Goal: Task Accomplishment & Management: Manage account settings

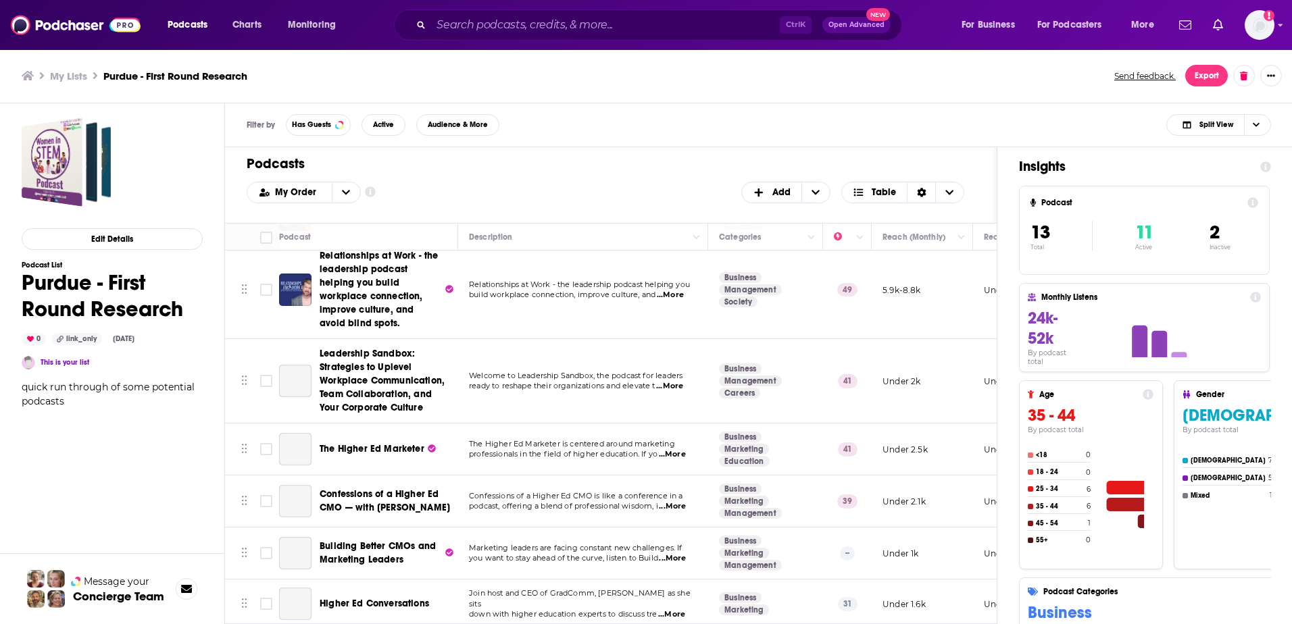
scroll to position [405, 0]
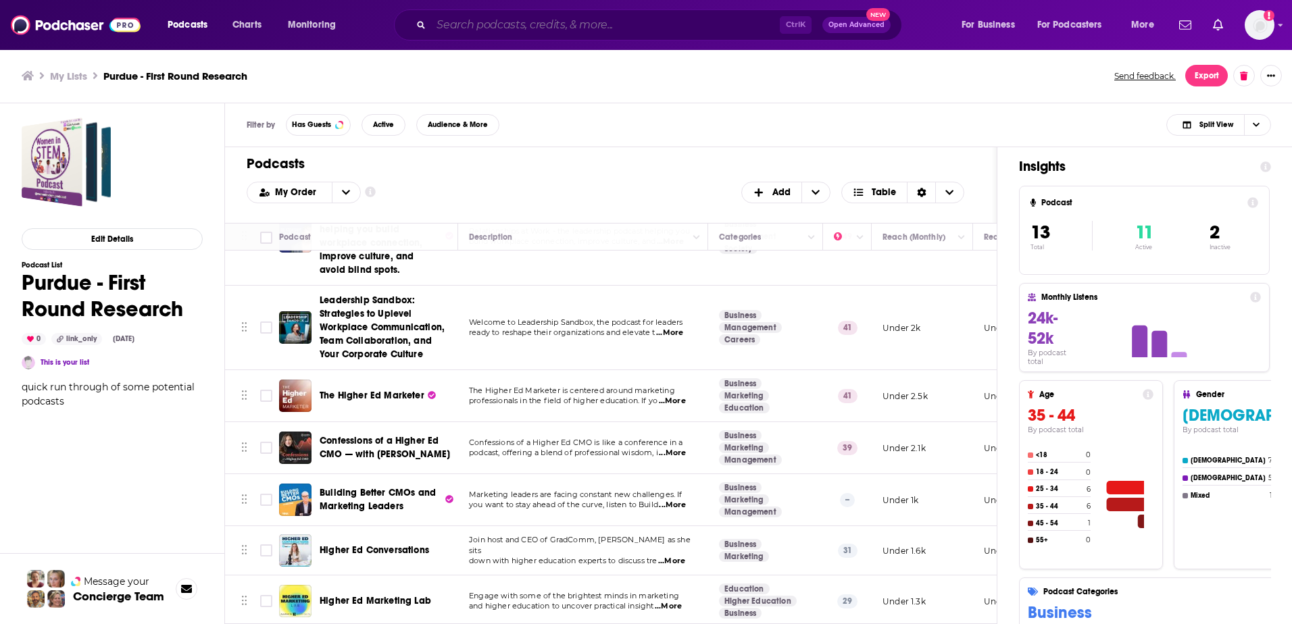
click at [484, 27] on input "Search podcasts, credits, & more..." at bounding box center [605, 25] width 349 height 22
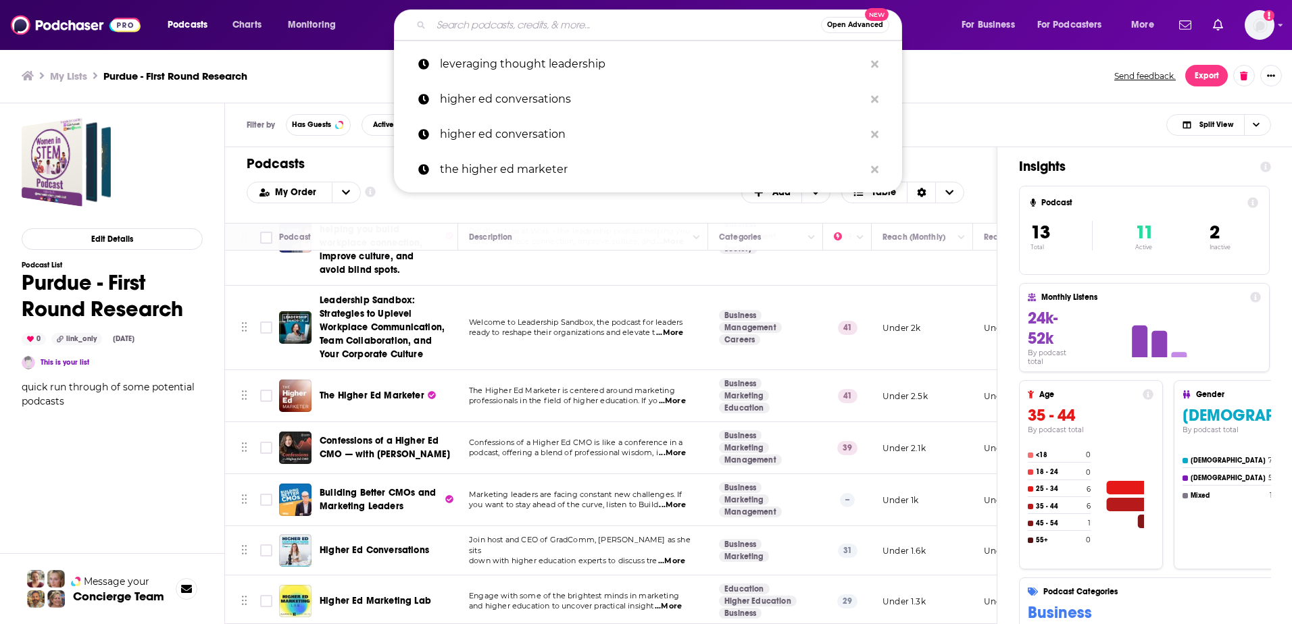
click at [846, 18] on button "Open Advanced New" at bounding box center [855, 25] width 68 height 16
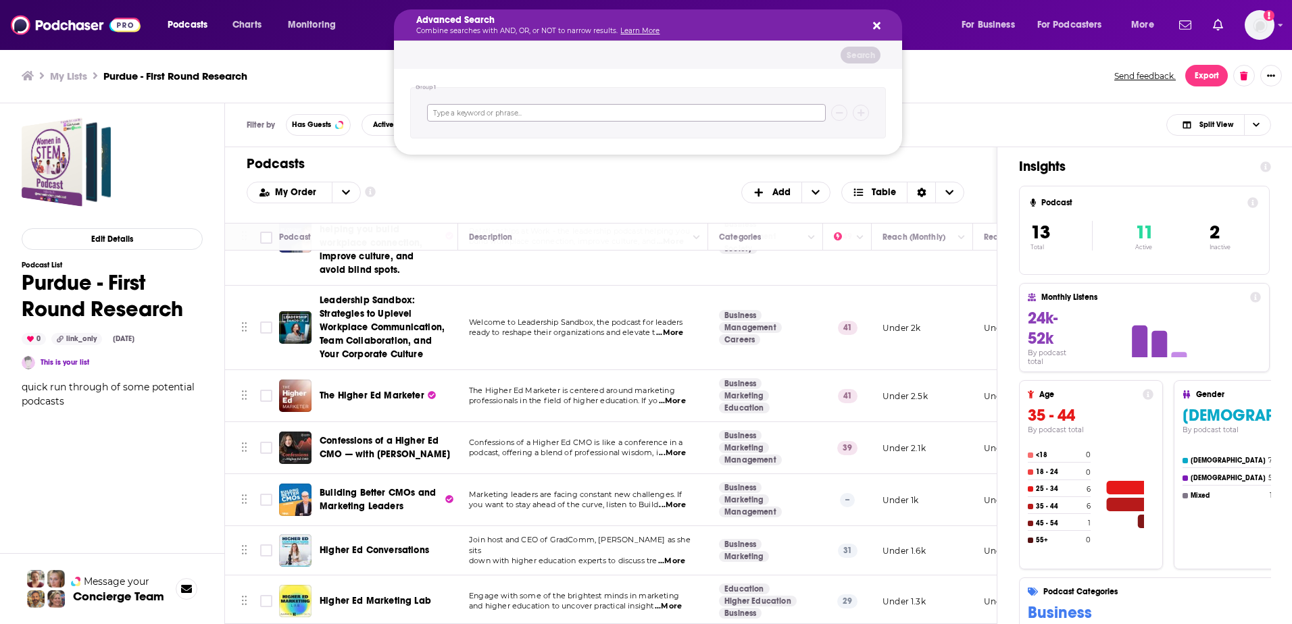
click at [451, 115] on input "Search podcasts, credits, & more..." at bounding box center [626, 113] width 399 height 18
type input "b"
click at [872, 18] on div "Advanced Search Combine searches with AND, OR, or NOT to narrow results. Learn …" at bounding box center [648, 24] width 508 height 31
click at [878, 25] on icon "Search podcasts, credits, & more..." at bounding box center [876, 25] width 7 height 7
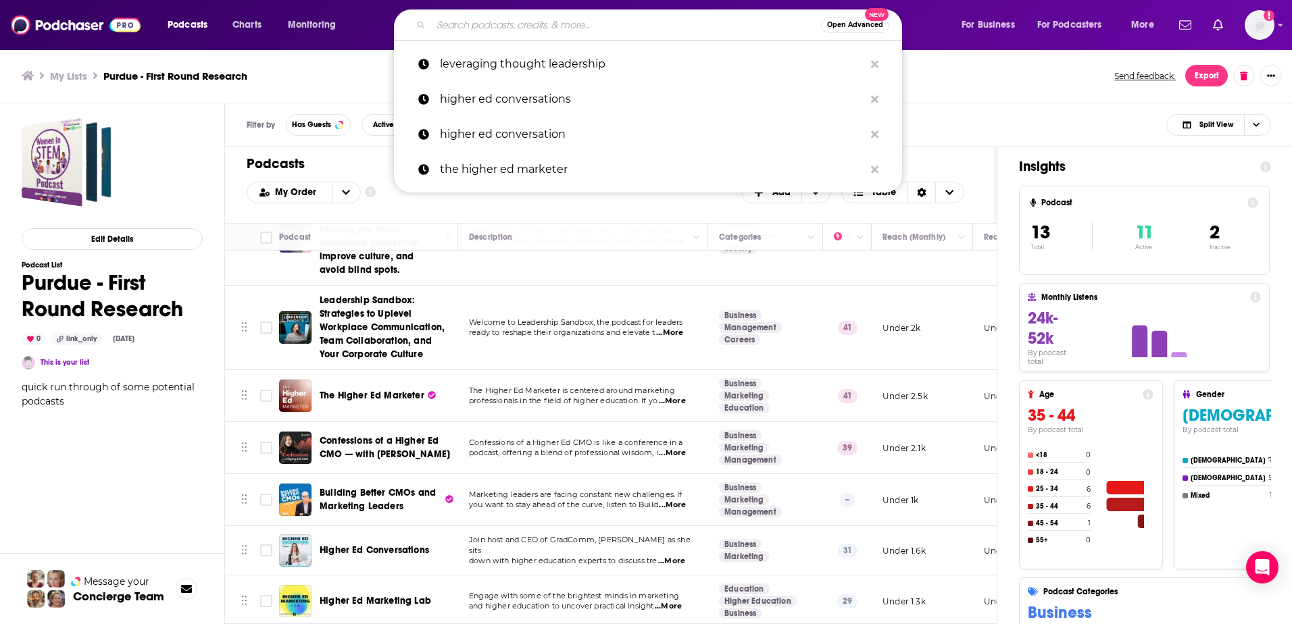
click at [583, 16] on input "Search podcasts, credits, & more..." at bounding box center [626, 25] width 390 height 22
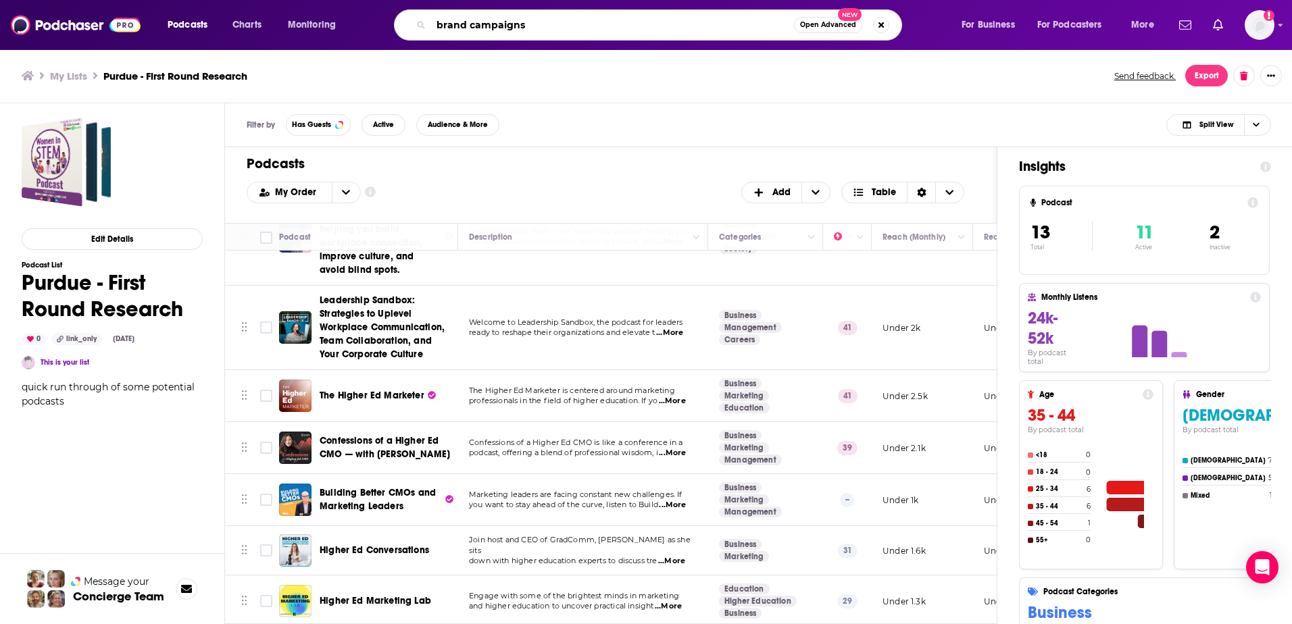
type input "brand campaigns"
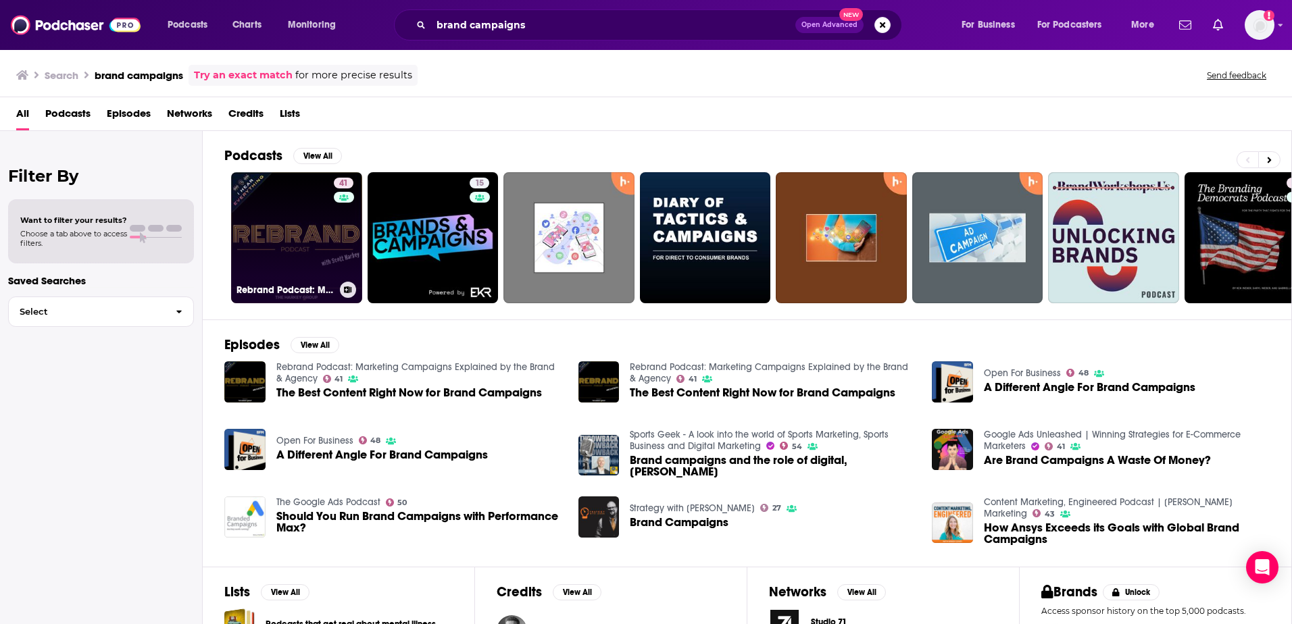
click at [346, 289] on icon at bounding box center [348, 289] width 7 height 7
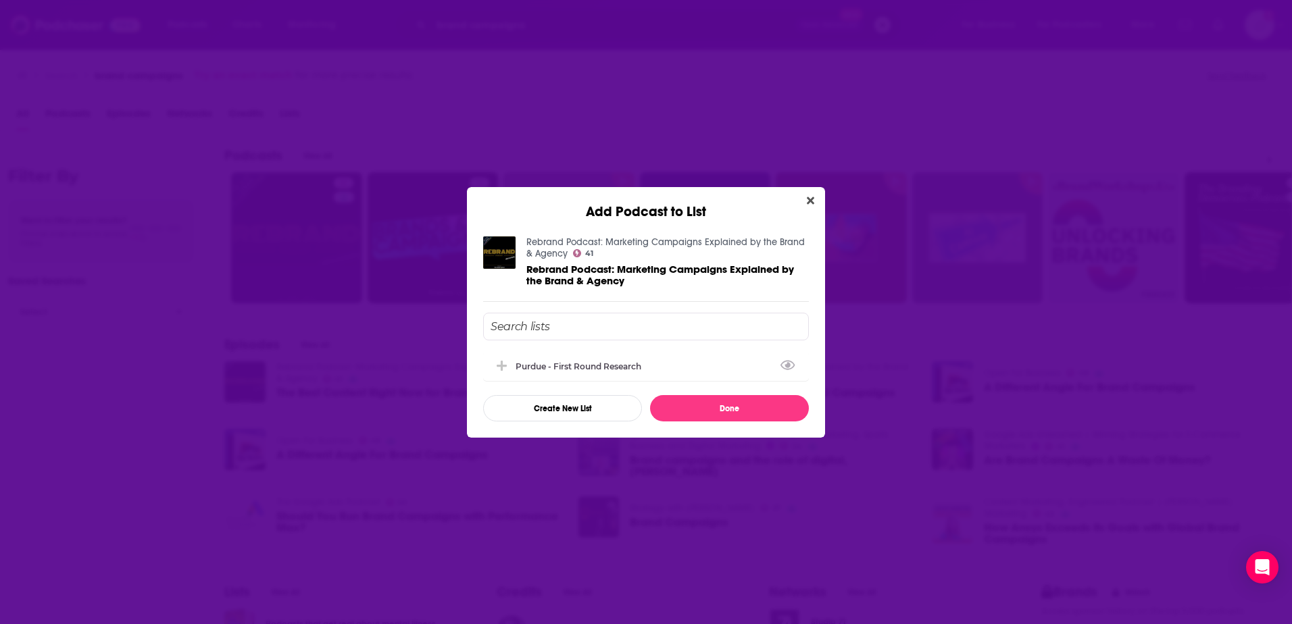
click at [592, 328] on input "Add Podcast To List" at bounding box center [646, 327] width 326 height 28
type input "Purdue - Second Round Research"
click at [770, 418] on button "Done" at bounding box center [729, 408] width 159 height 26
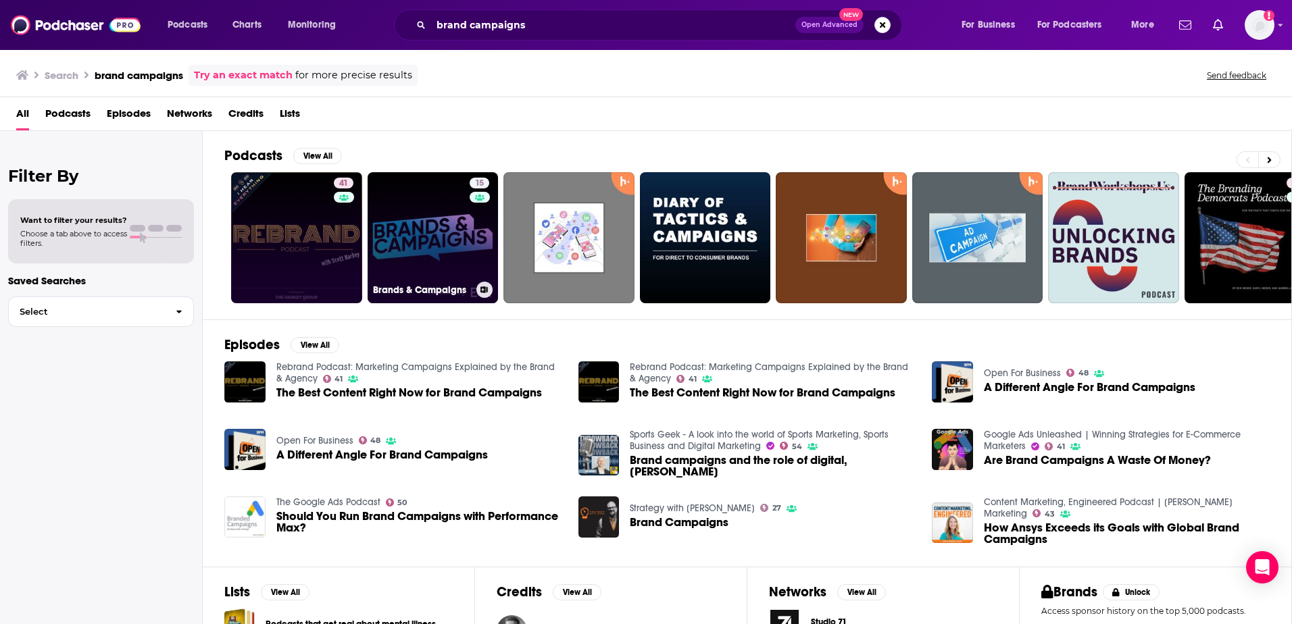
click at [485, 291] on icon at bounding box center [483, 289] width 7 height 7
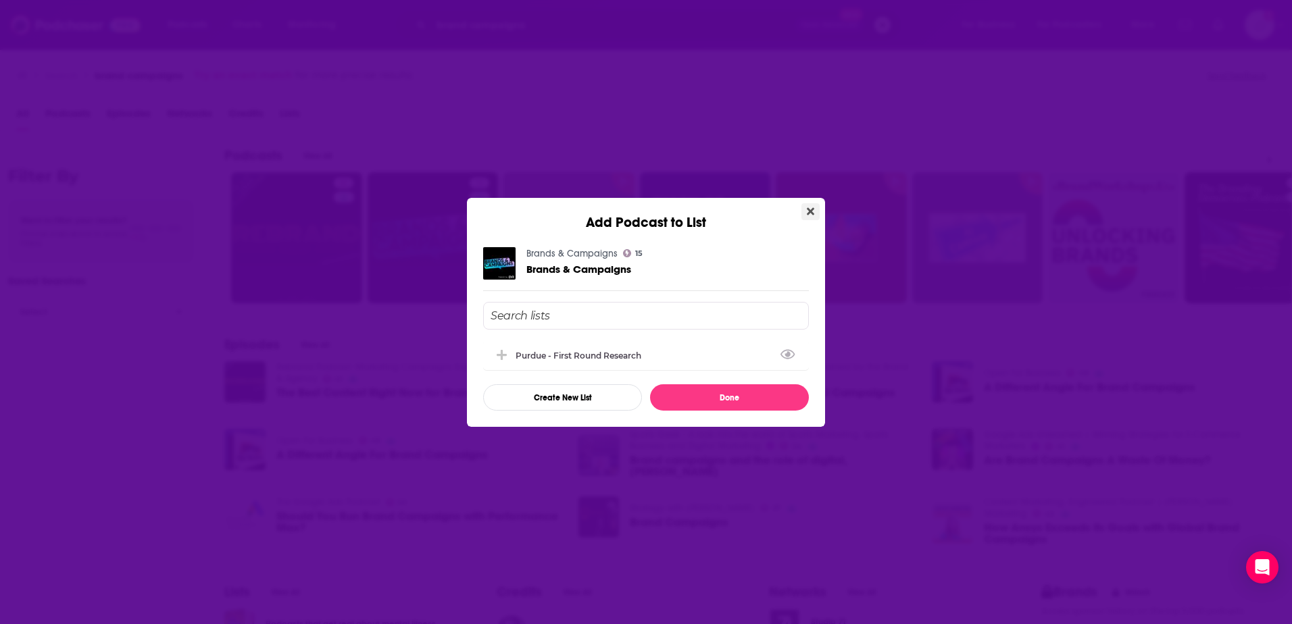
click at [805, 205] on button "Close" at bounding box center [810, 211] width 18 height 17
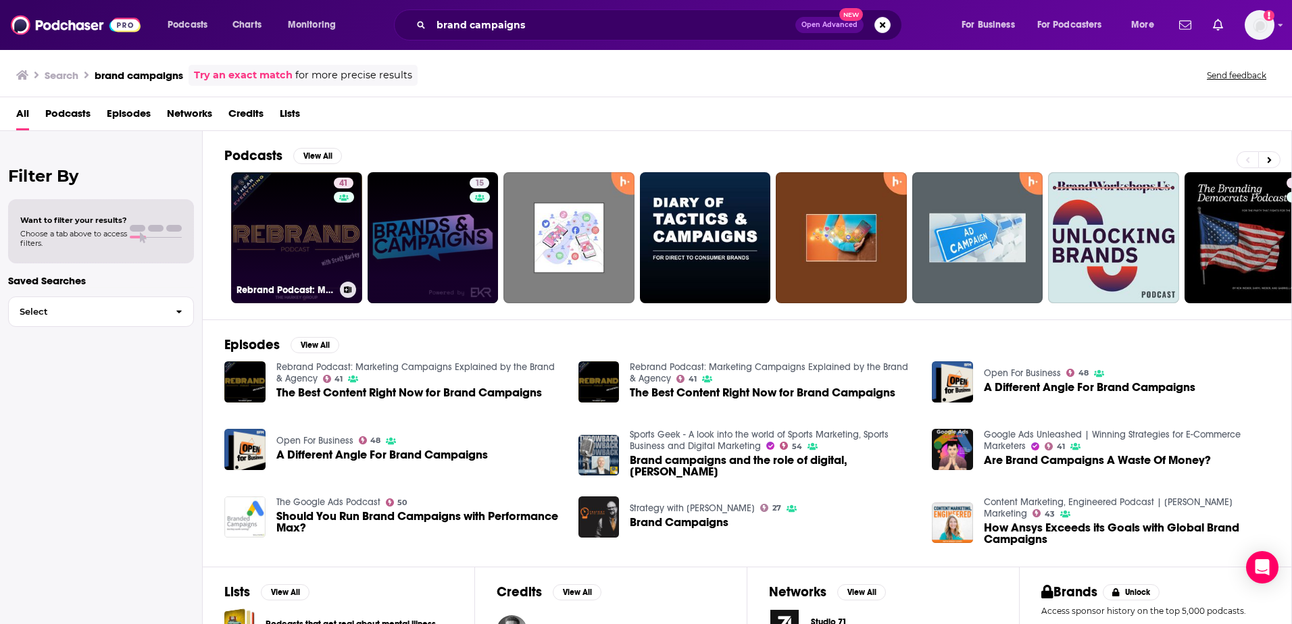
click at [349, 293] on button at bounding box center [348, 290] width 16 height 16
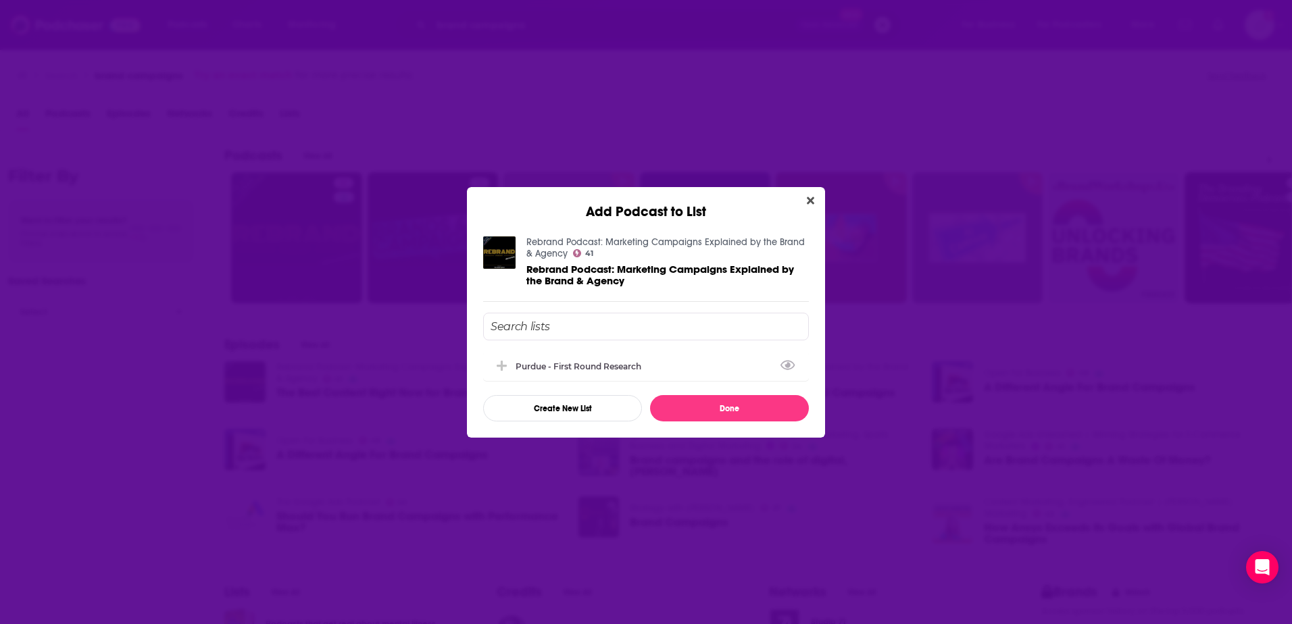
click at [541, 322] on input "Add Podcast To List" at bounding box center [646, 327] width 326 height 28
click at [567, 404] on button "Create New List" at bounding box center [562, 408] width 159 height 26
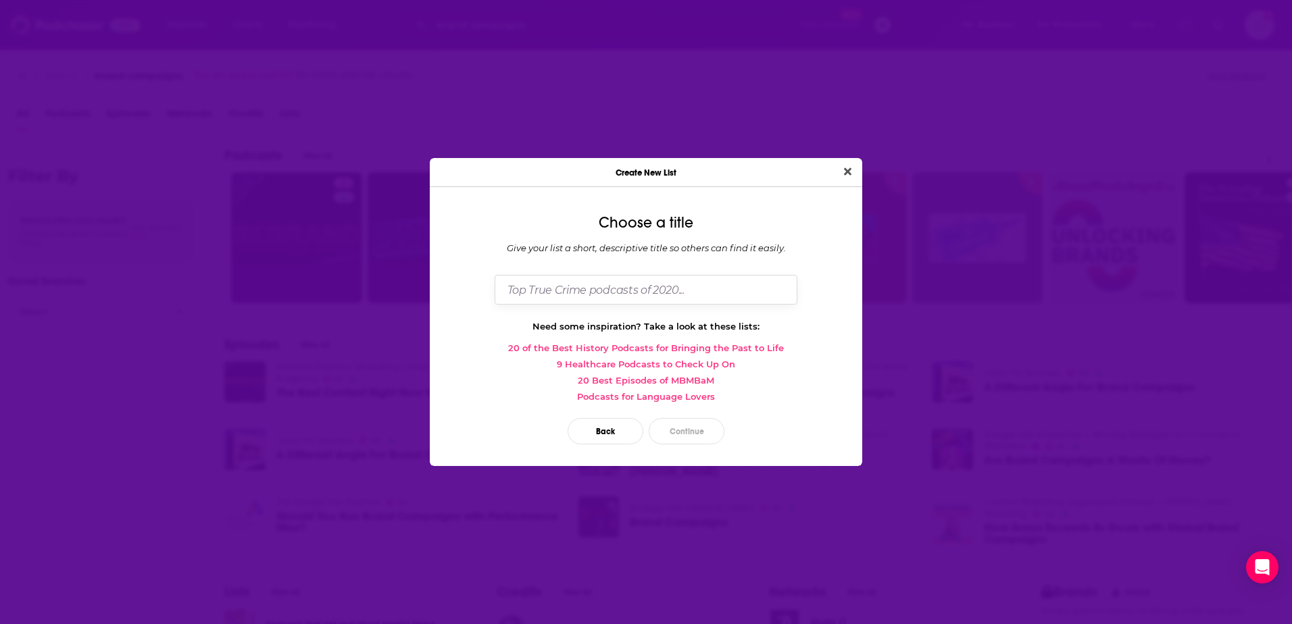
click at [631, 294] on input "Dialog" at bounding box center [646, 289] width 303 height 29
type input "Purdue - Second Round Research, Brand Campaigns Focus"
click at [838, 164] on button "Close" at bounding box center [847, 172] width 18 height 17
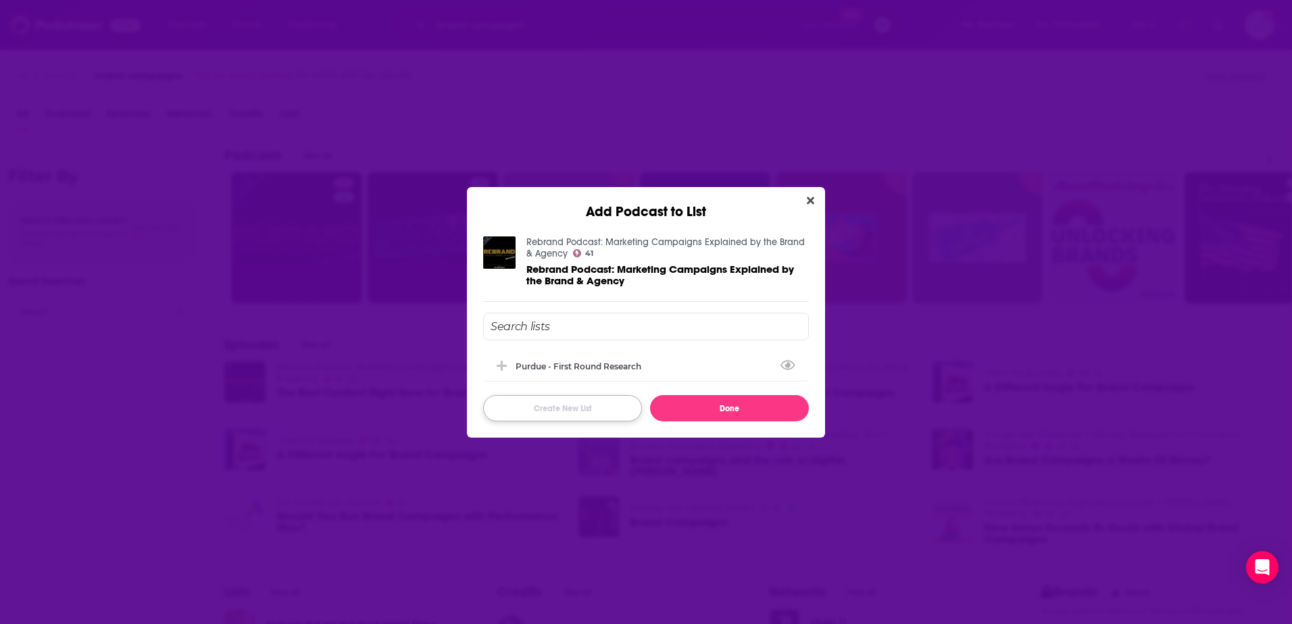
click at [574, 407] on button "Create New List" at bounding box center [562, 408] width 159 height 26
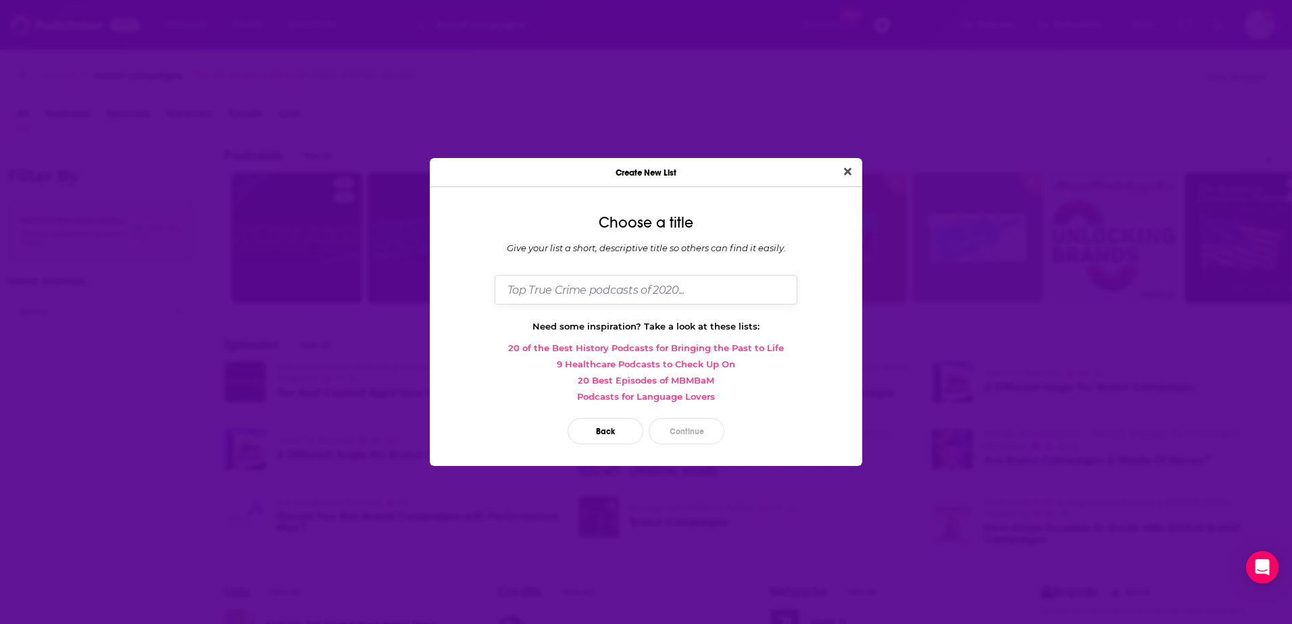
click at [588, 295] on input "Dialog" at bounding box center [646, 289] width 303 height 29
type input "Purdue - Second Round Research, Brand Campaigns Focus"
click at [686, 434] on button "Continue" at bounding box center [687, 431] width 76 height 26
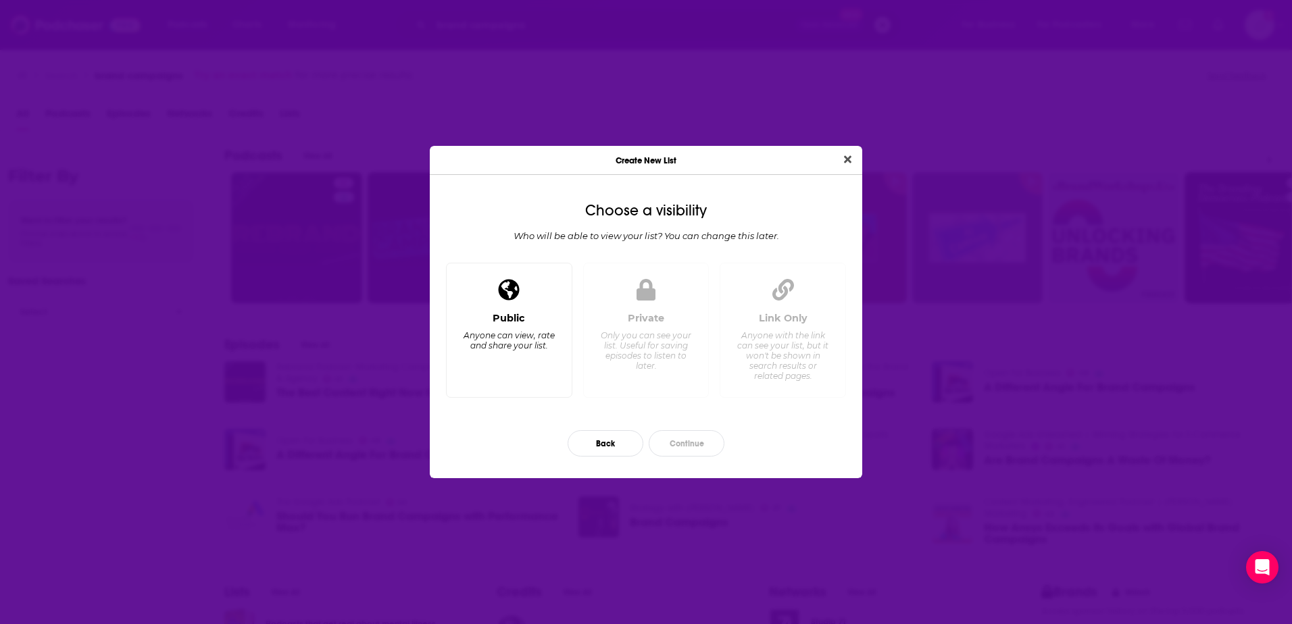
click at [498, 361] on div "Public Anyone can view, rate and share your list." at bounding box center [508, 349] width 103 height 75
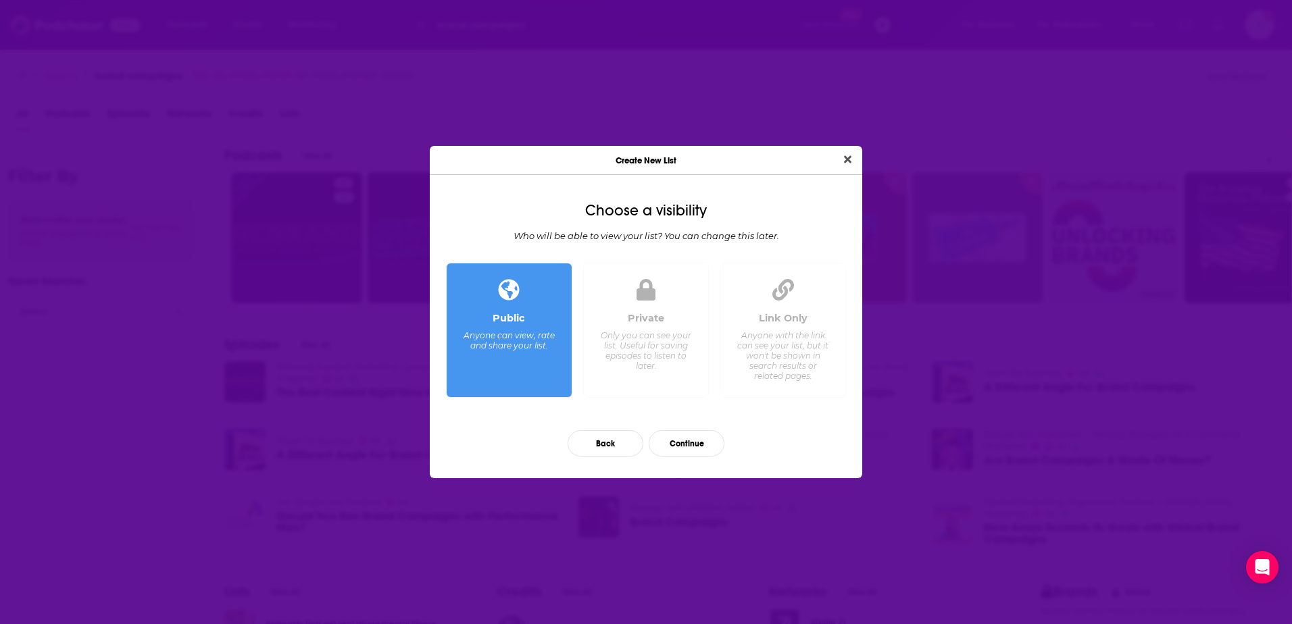
click at [768, 382] on div "Link Only Anyone with the link can see your list, but it won't be shown in sear…" at bounding box center [782, 349] width 103 height 75
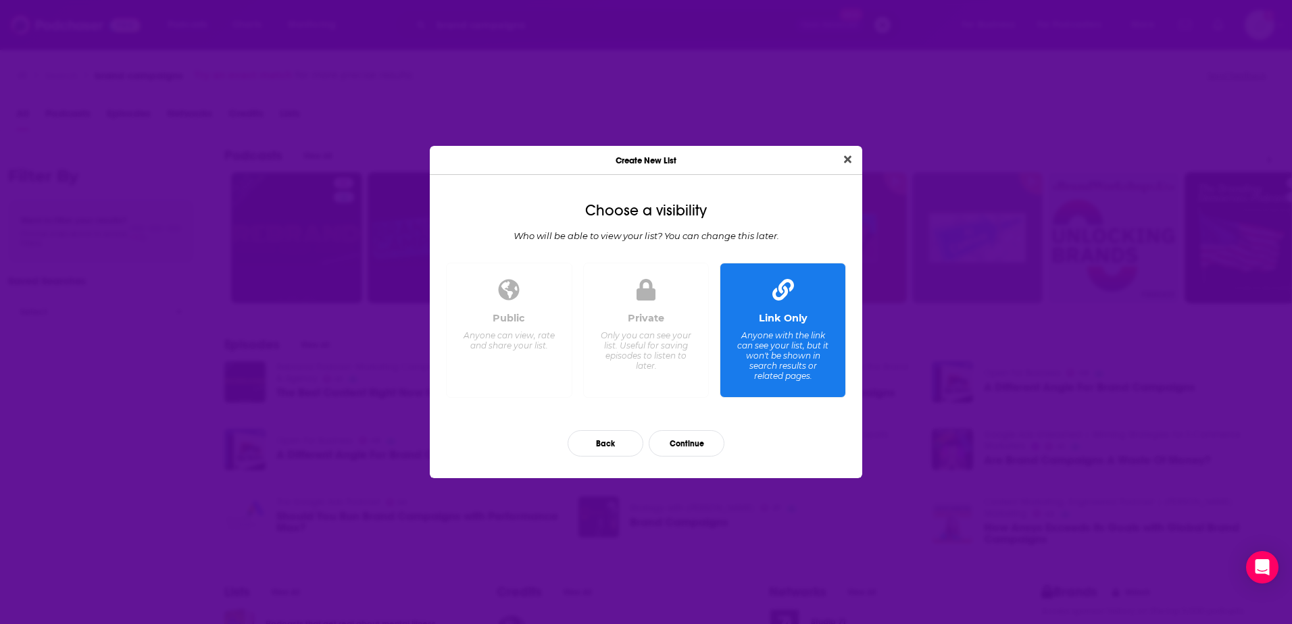
click at [686, 373] on div "Private Only you can see your list. Useful for saving episodes to listen to lat…" at bounding box center [646, 349] width 103 height 75
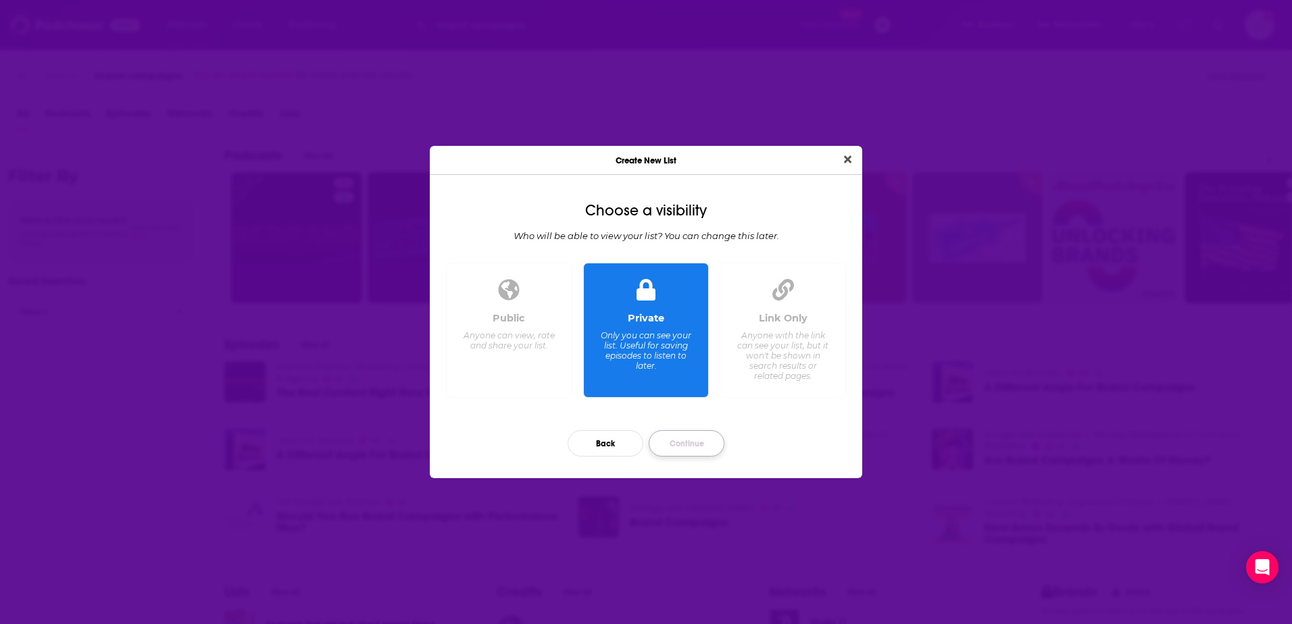
click at [698, 439] on button "Continue" at bounding box center [687, 443] width 76 height 26
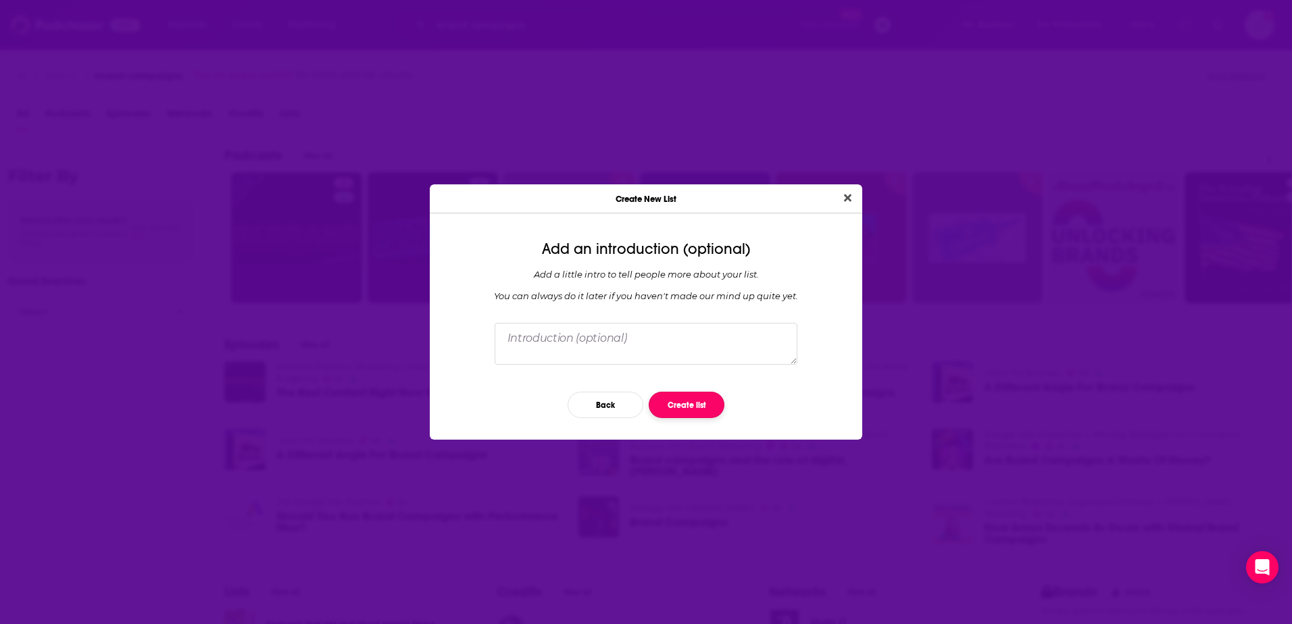
click at [710, 406] on button "Create list" at bounding box center [687, 405] width 76 height 26
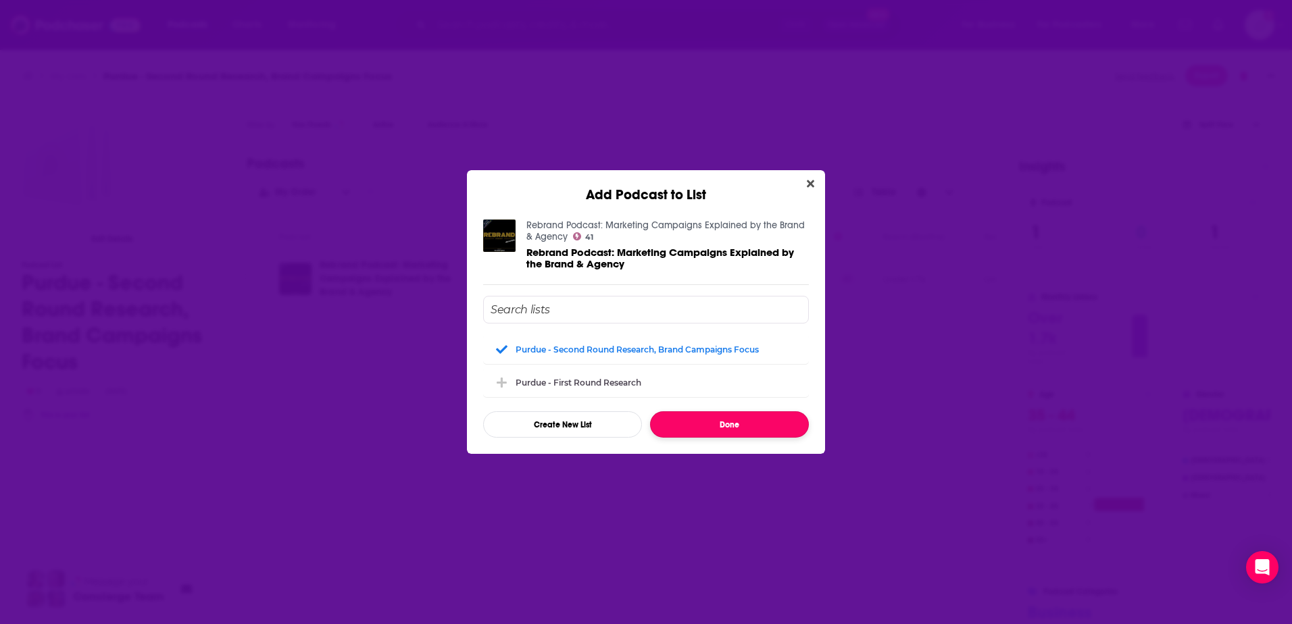
click at [713, 422] on button "Done" at bounding box center [729, 424] width 159 height 26
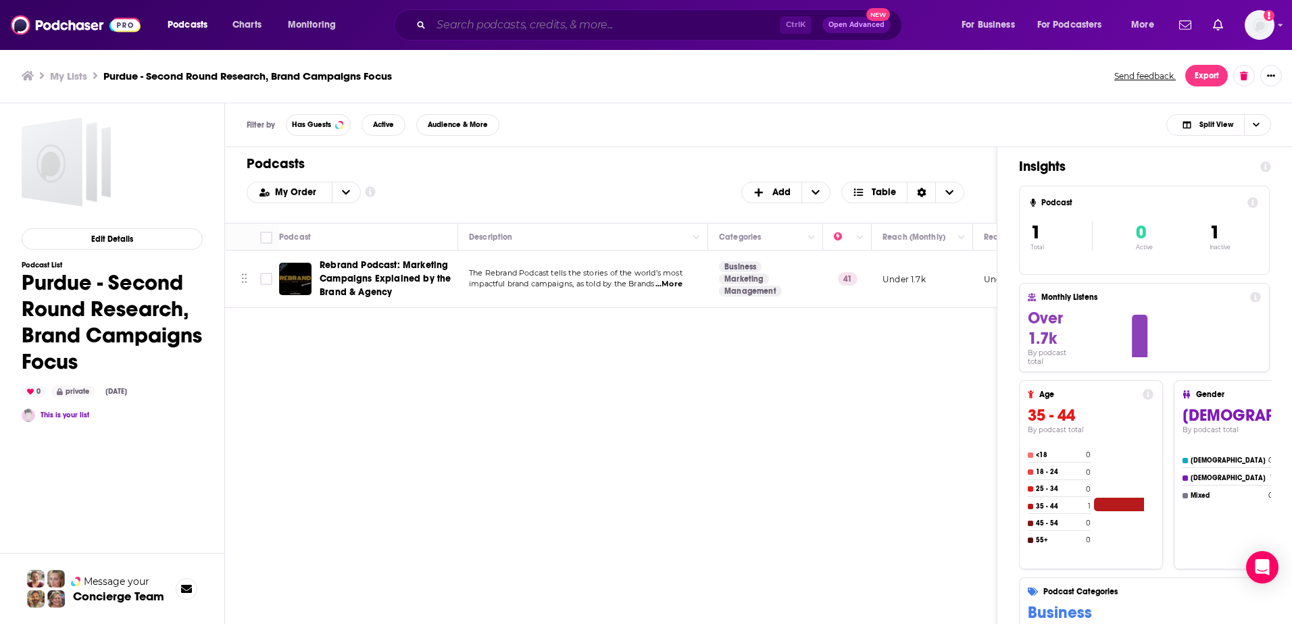
click at [517, 32] on input "Search podcasts, credits, & more..." at bounding box center [605, 25] width 349 height 22
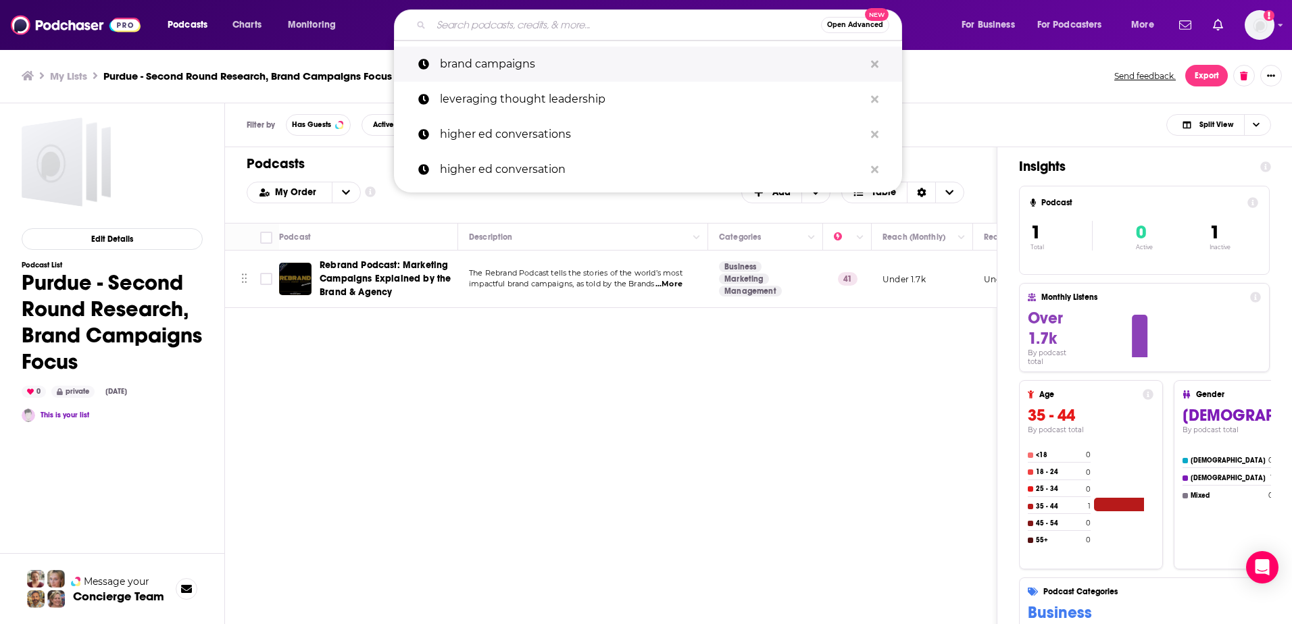
click at [504, 66] on p "brand campaigns" at bounding box center [652, 64] width 424 height 35
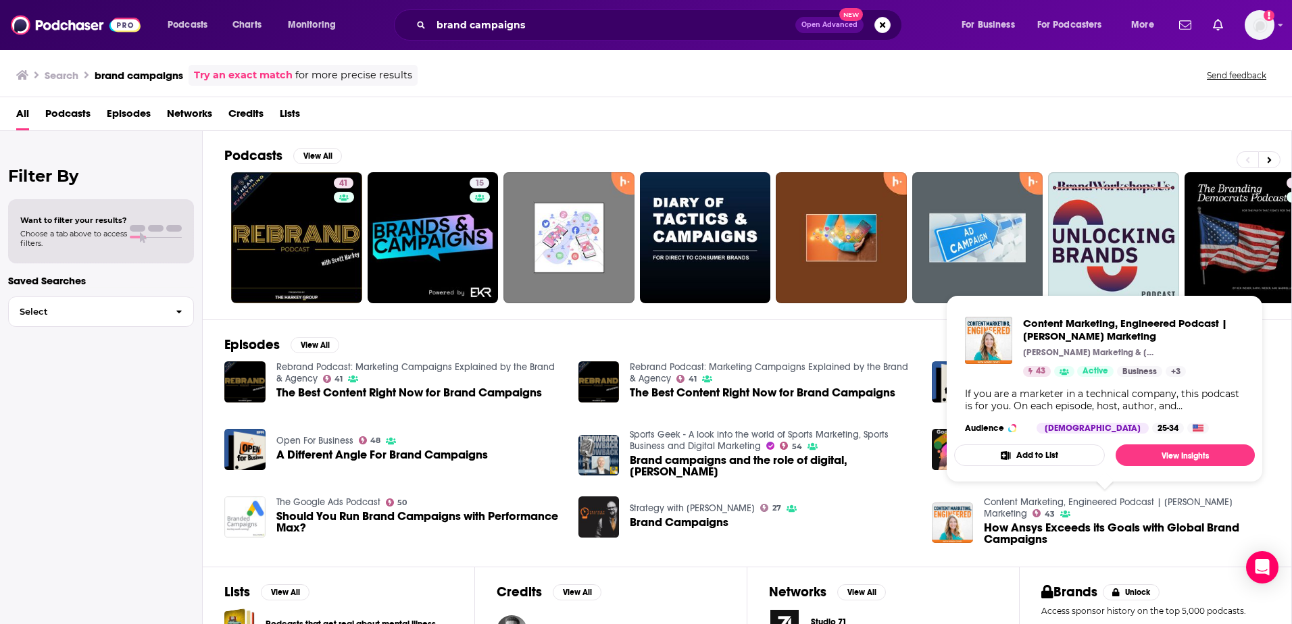
click at [1059, 459] on button "Add to List" at bounding box center [1029, 456] width 151 height 22
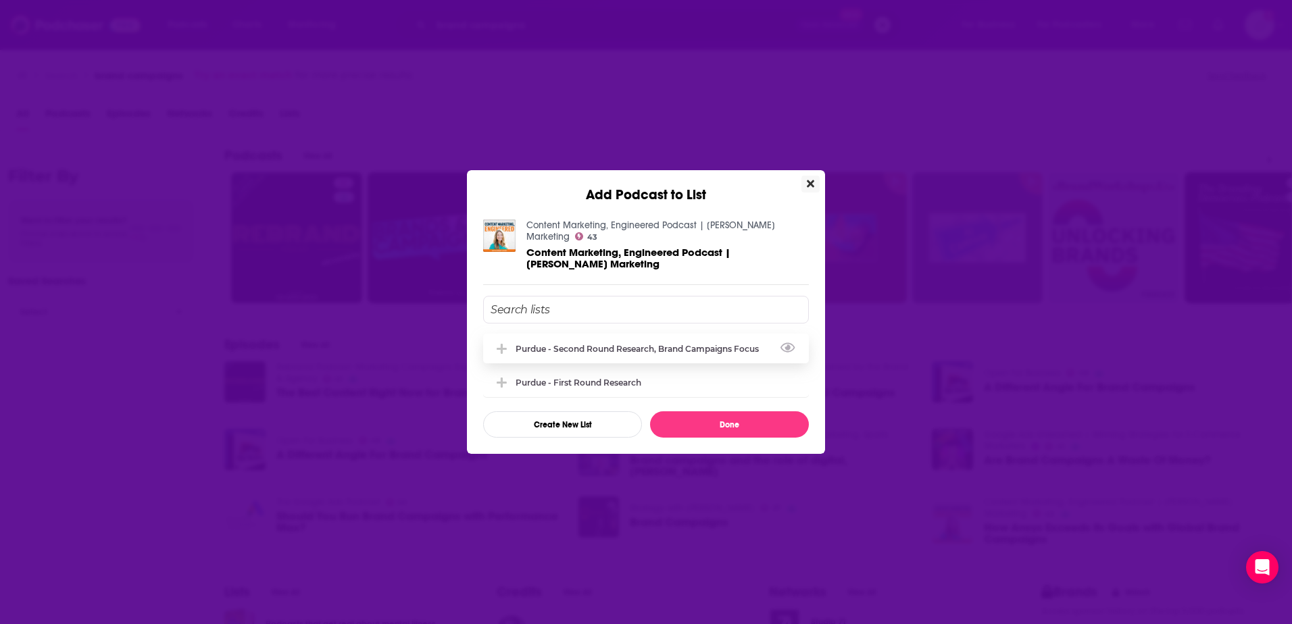
click at [605, 344] on div "Purdue - Second Round Research, Brand Campaigns Focus" at bounding box center [641, 349] width 251 height 10
click at [693, 413] on button "Done" at bounding box center [729, 424] width 159 height 26
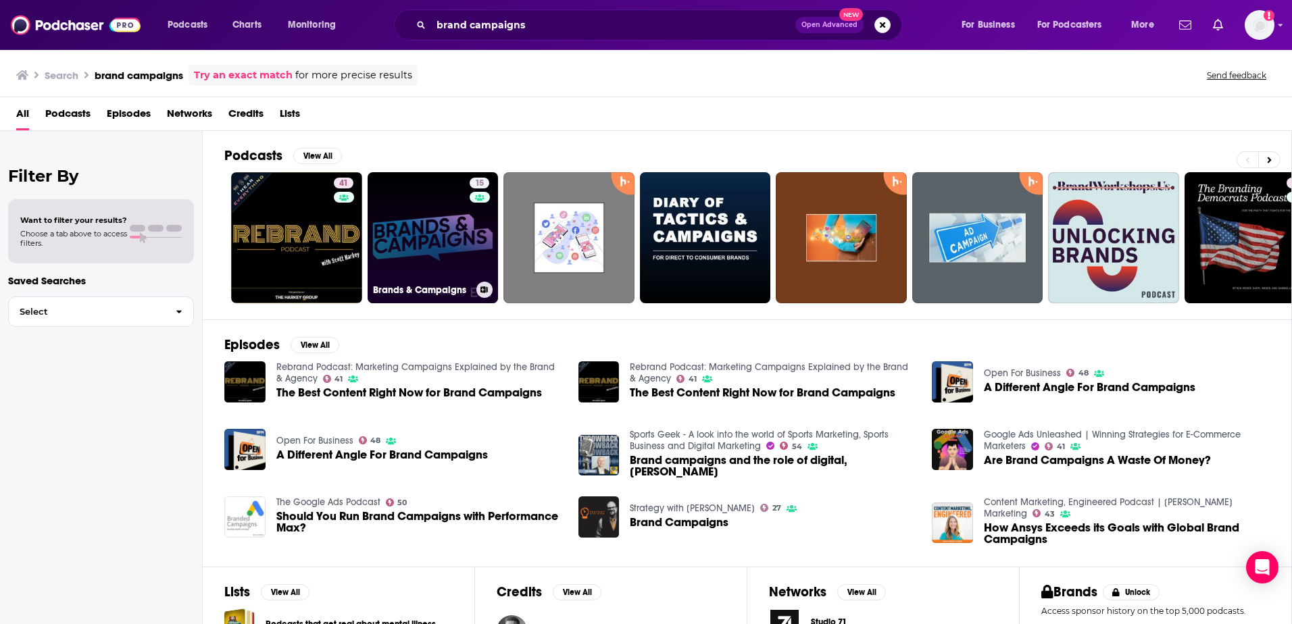
click at [480, 288] on button at bounding box center [484, 290] width 16 height 16
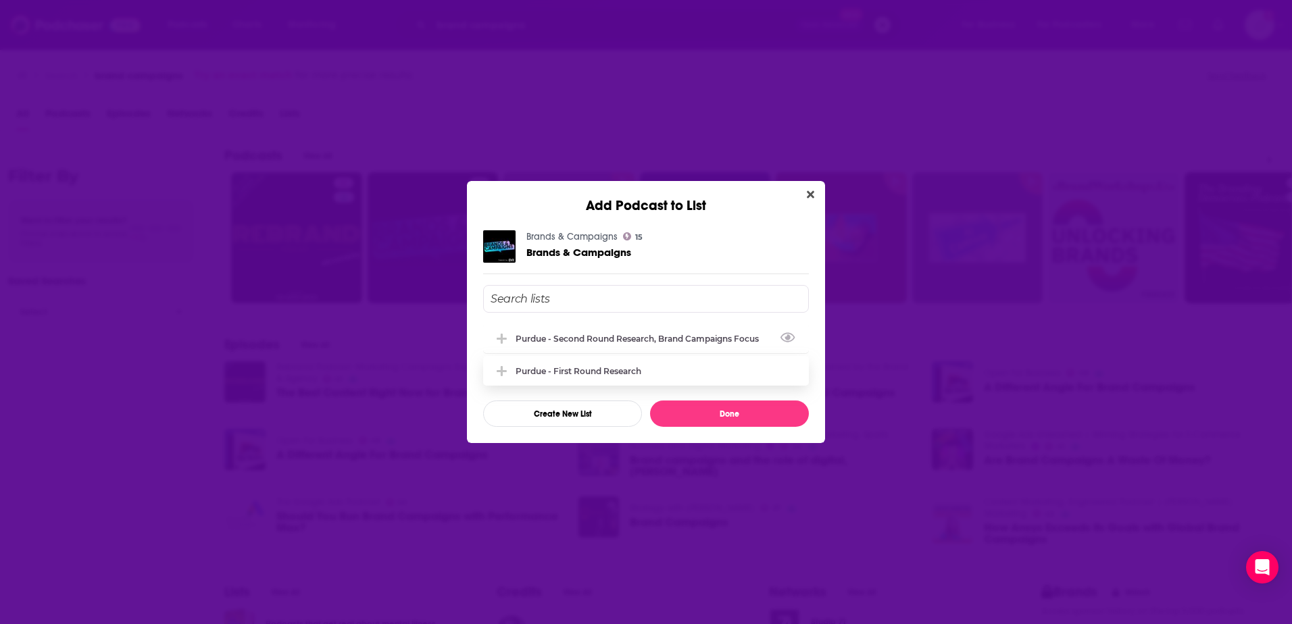
drag, startPoint x: 595, startPoint y: 336, endPoint x: 630, endPoint y: 359, distance: 41.4
click at [596, 336] on div "Purdue - Second Round Research, Brand Campaigns Focus" at bounding box center [641, 339] width 251 height 10
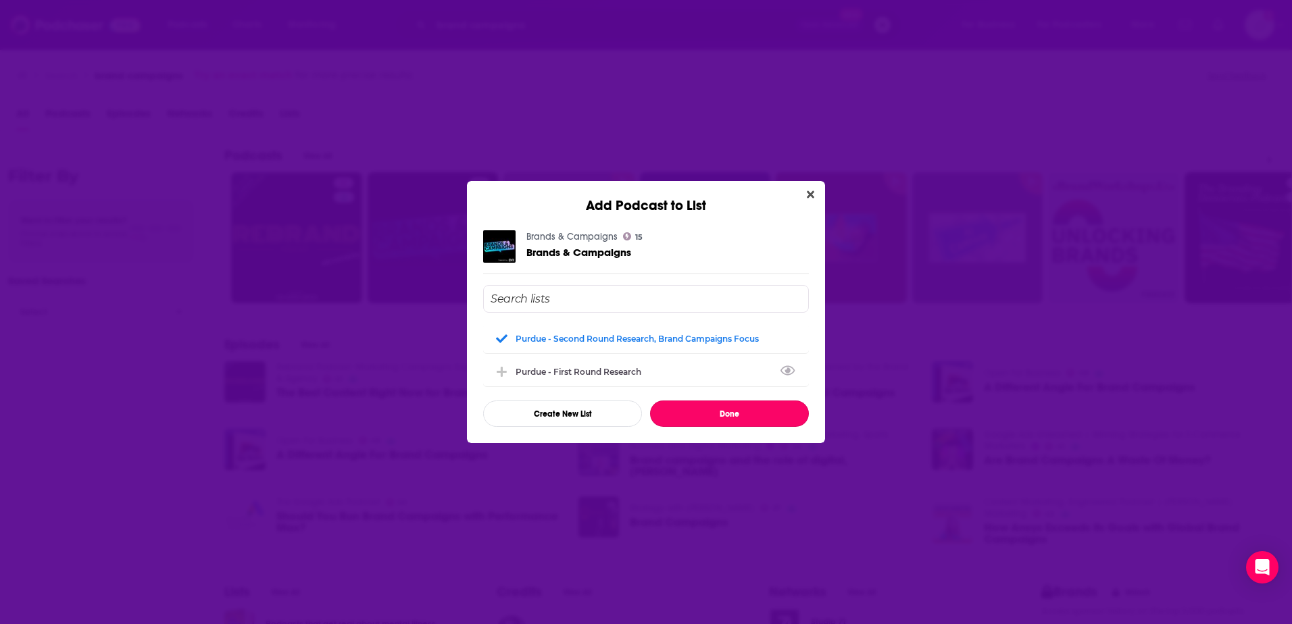
click at [709, 407] on button "Done" at bounding box center [729, 414] width 159 height 26
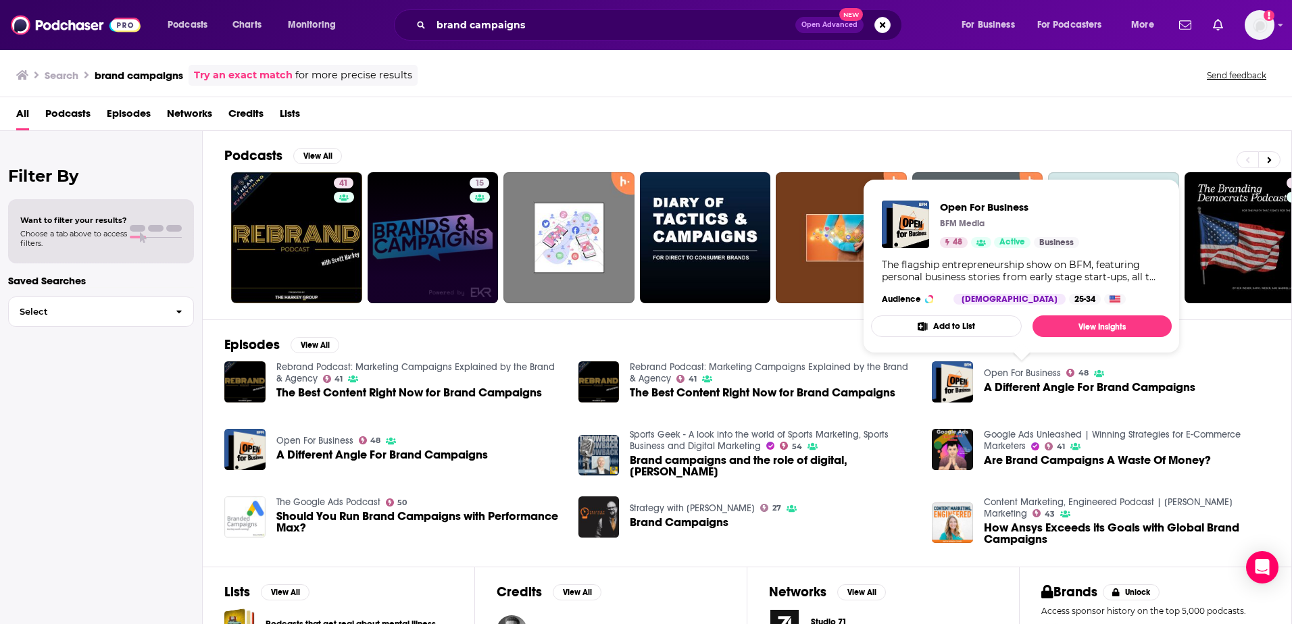
click at [986, 328] on button "Add to List" at bounding box center [946, 327] width 151 height 22
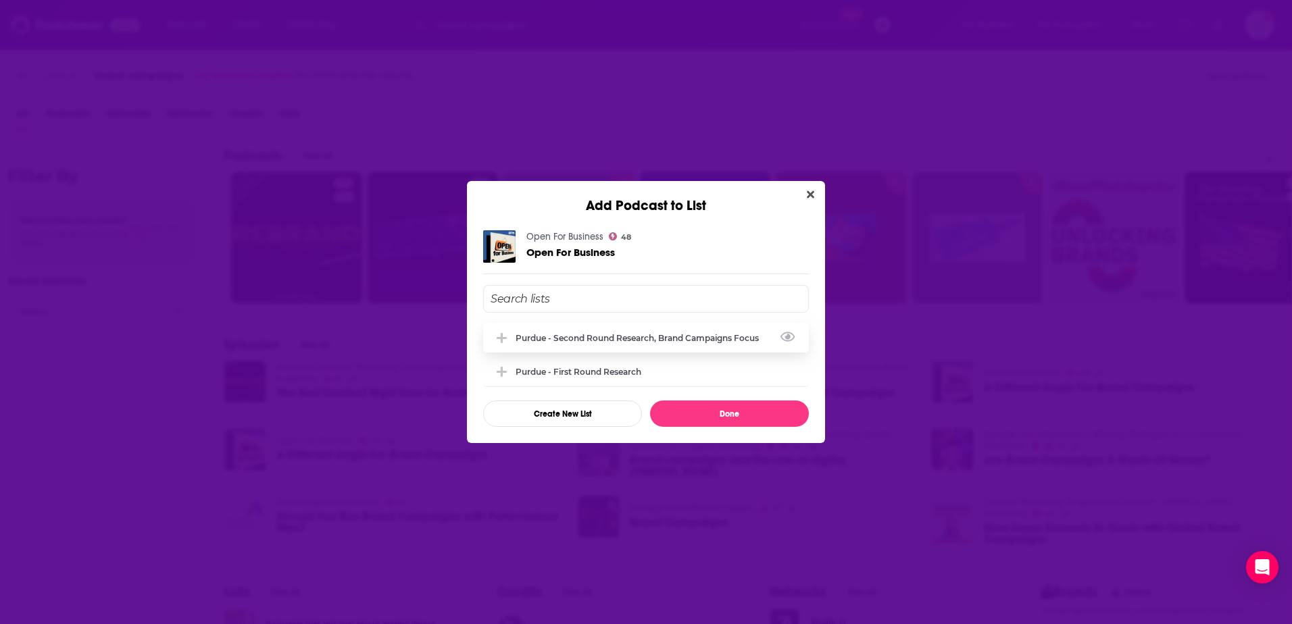
click at [644, 338] on div "Purdue - Second Round Research, Brand Campaigns Focus" at bounding box center [641, 338] width 251 height 10
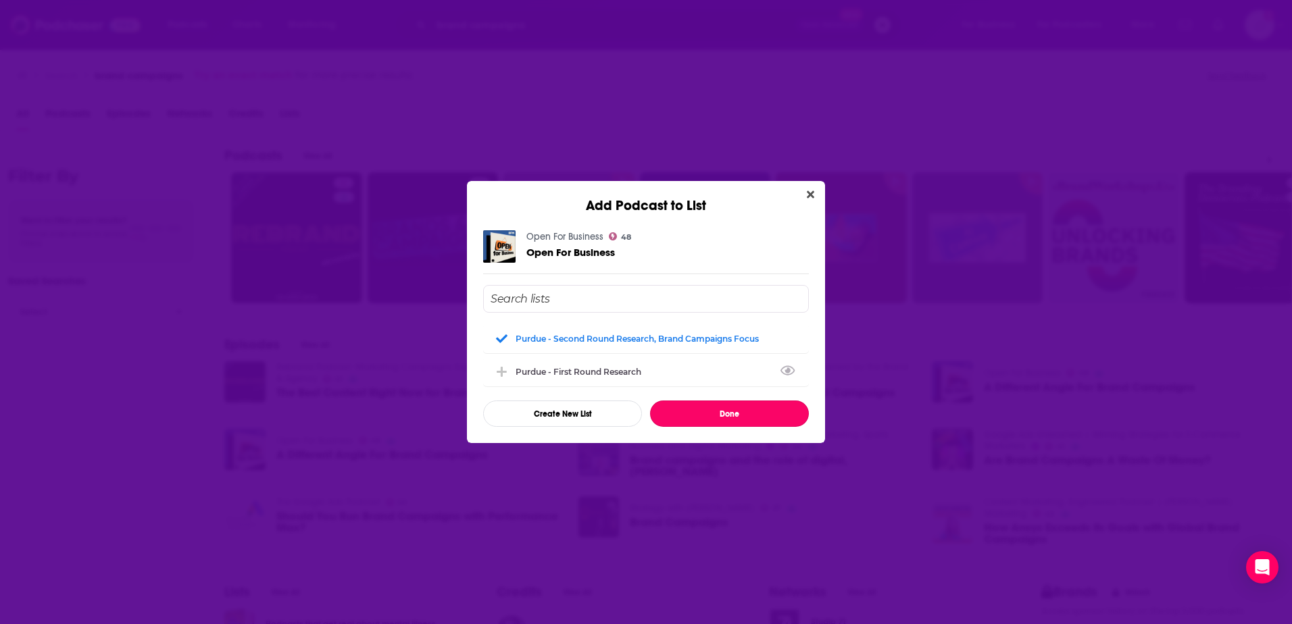
click at [715, 406] on button "Done" at bounding box center [729, 414] width 159 height 26
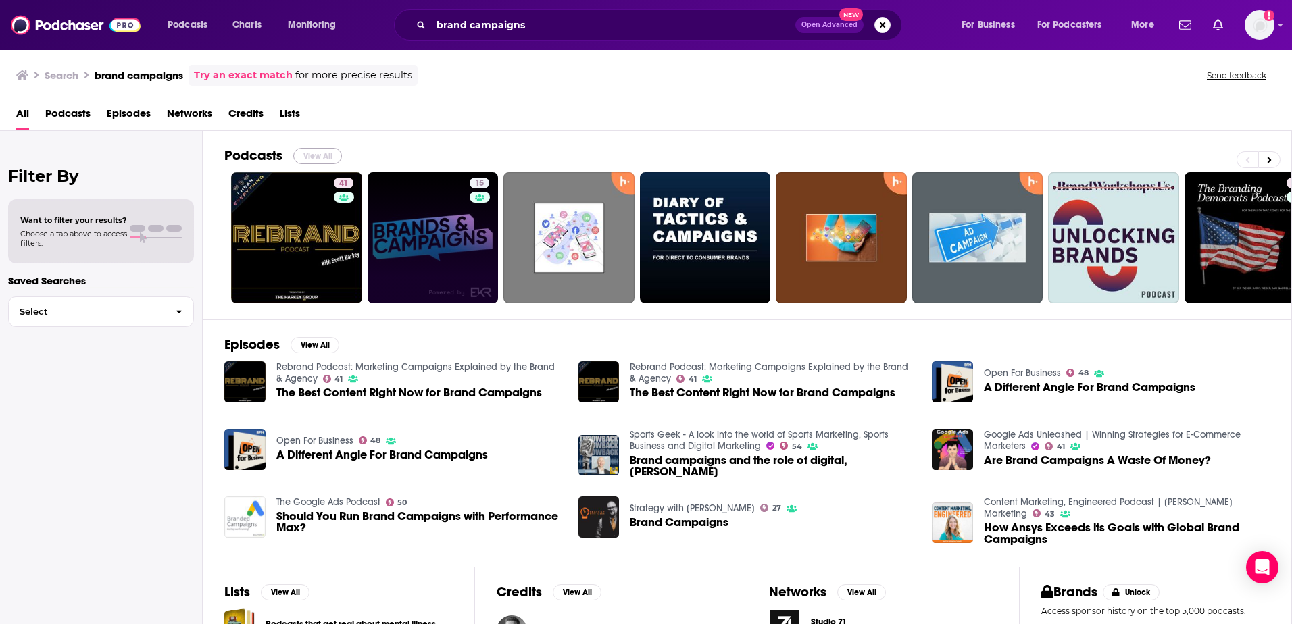
click at [300, 153] on button "View All" at bounding box center [317, 156] width 49 height 16
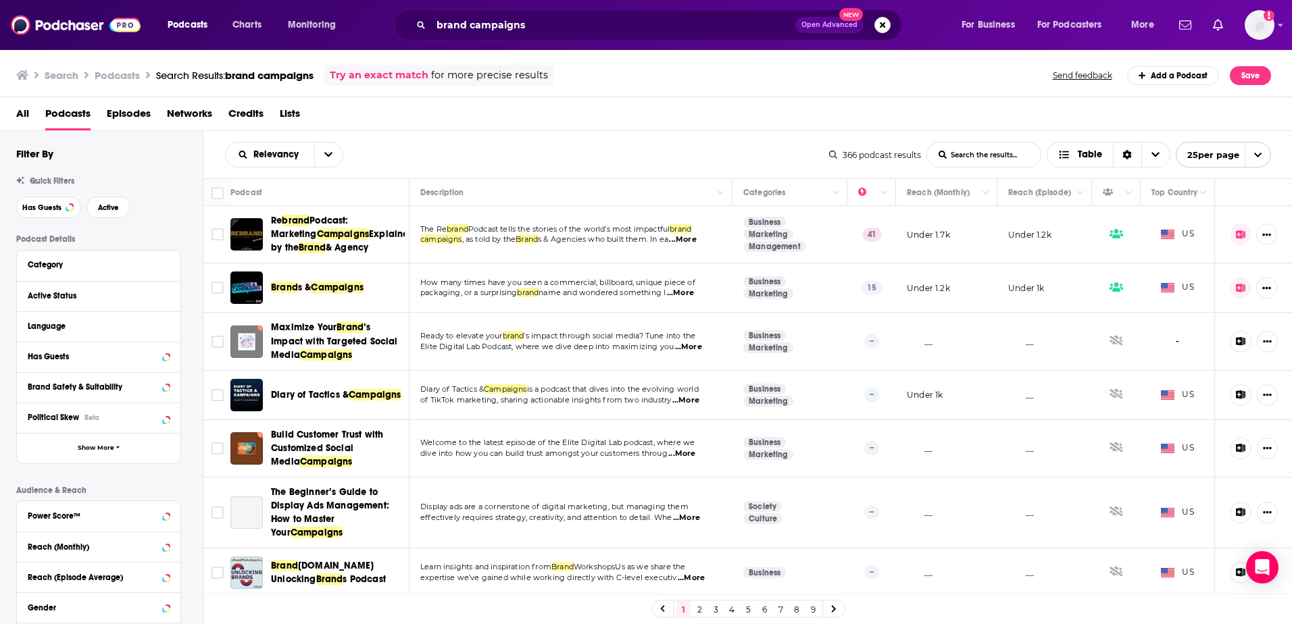
click at [111, 196] on div "Quick Filters Has Guests Active" at bounding box center [109, 197] width 186 height 42
click at [107, 205] on span "Active" at bounding box center [108, 207] width 21 height 7
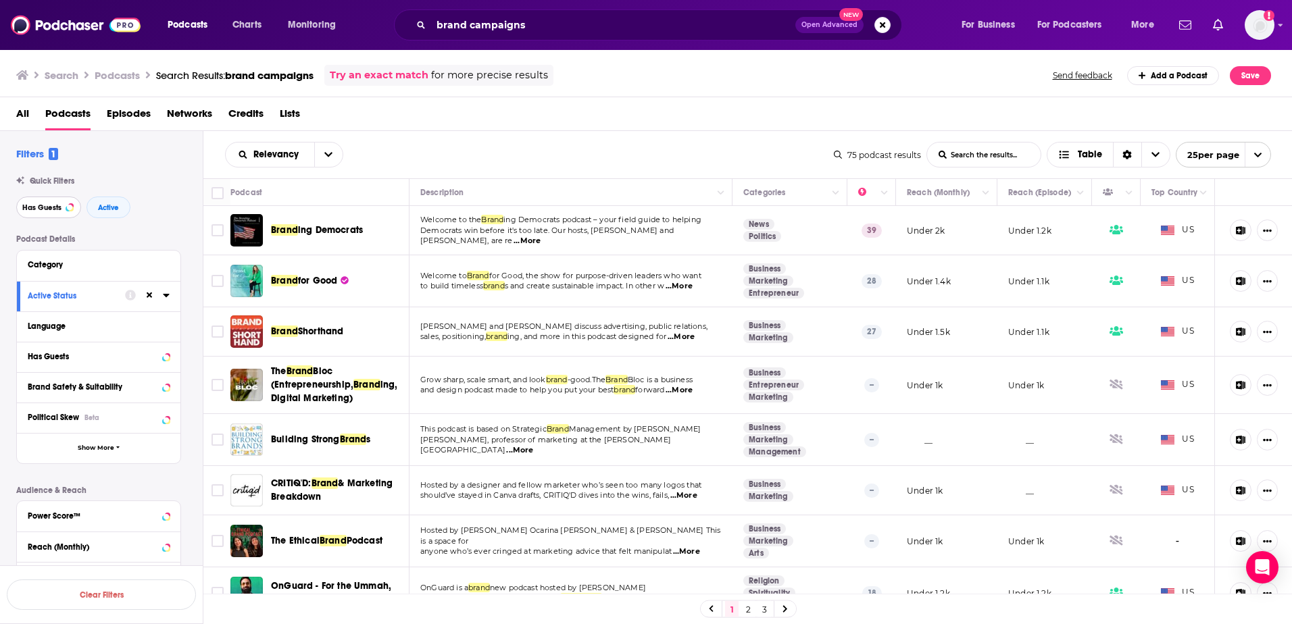
click at [39, 205] on span "Has Guests" at bounding box center [41, 207] width 39 height 7
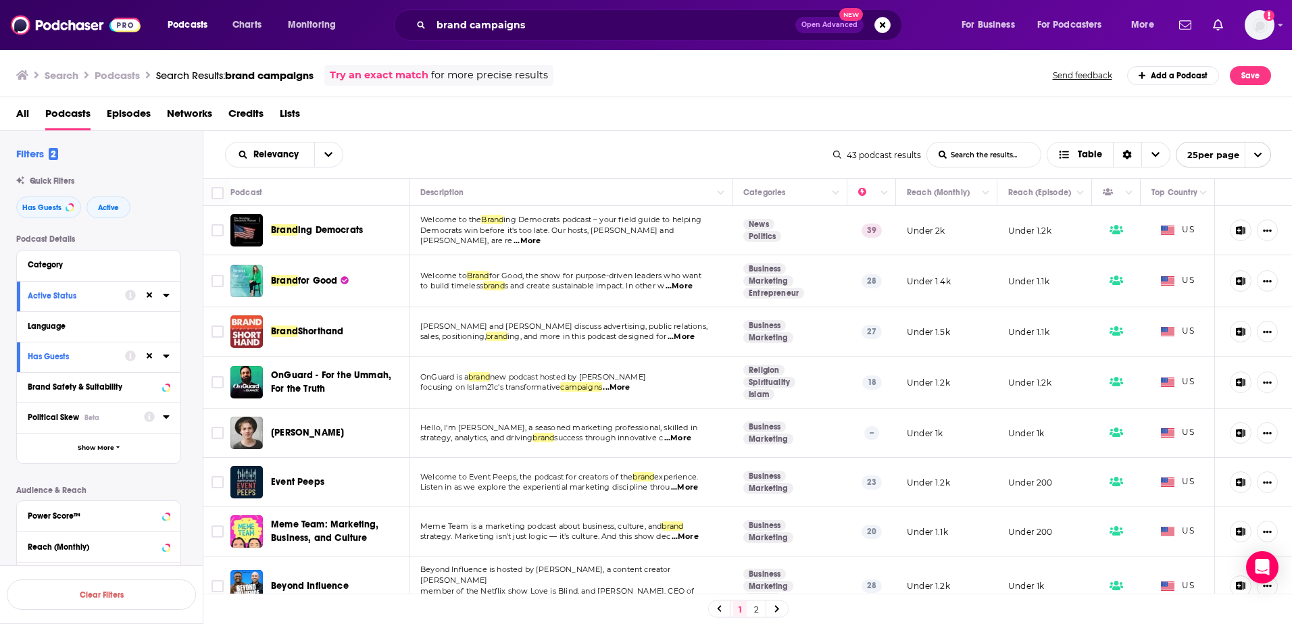
click at [111, 416] on div "Political Skew Beta" at bounding box center [81, 417] width 107 height 9
click at [111, 417] on div "Political Skew Beta" at bounding box center [81, 417] width 107 height 9
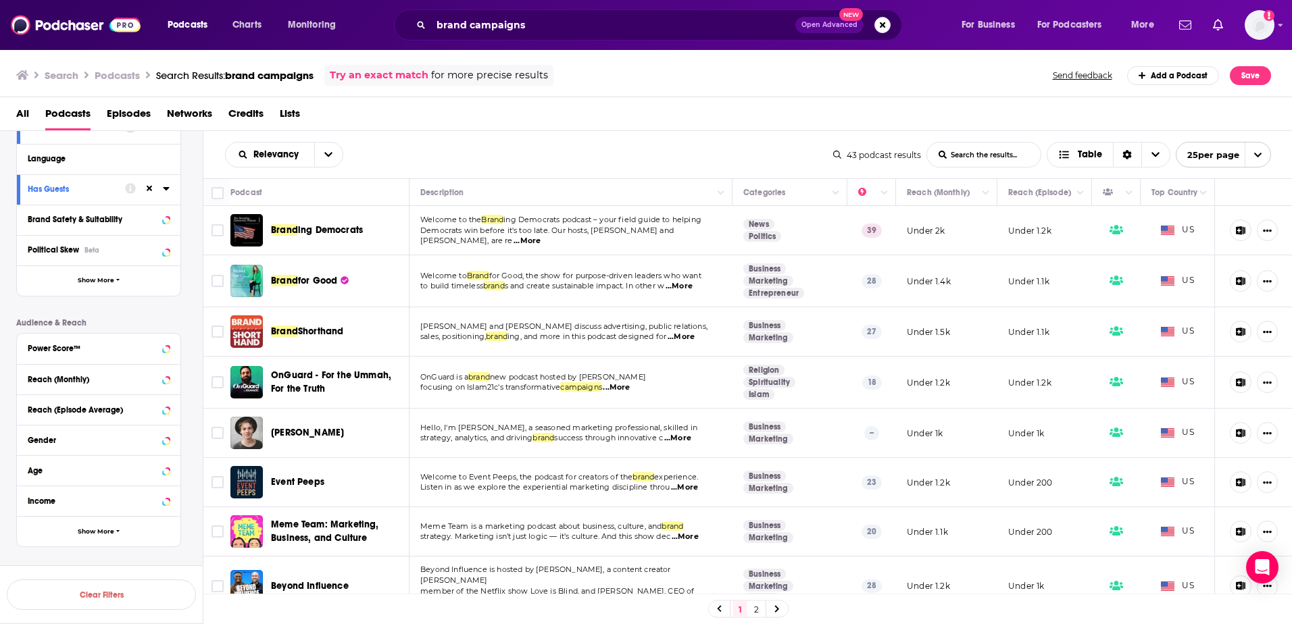
scroll to position [193, 0]
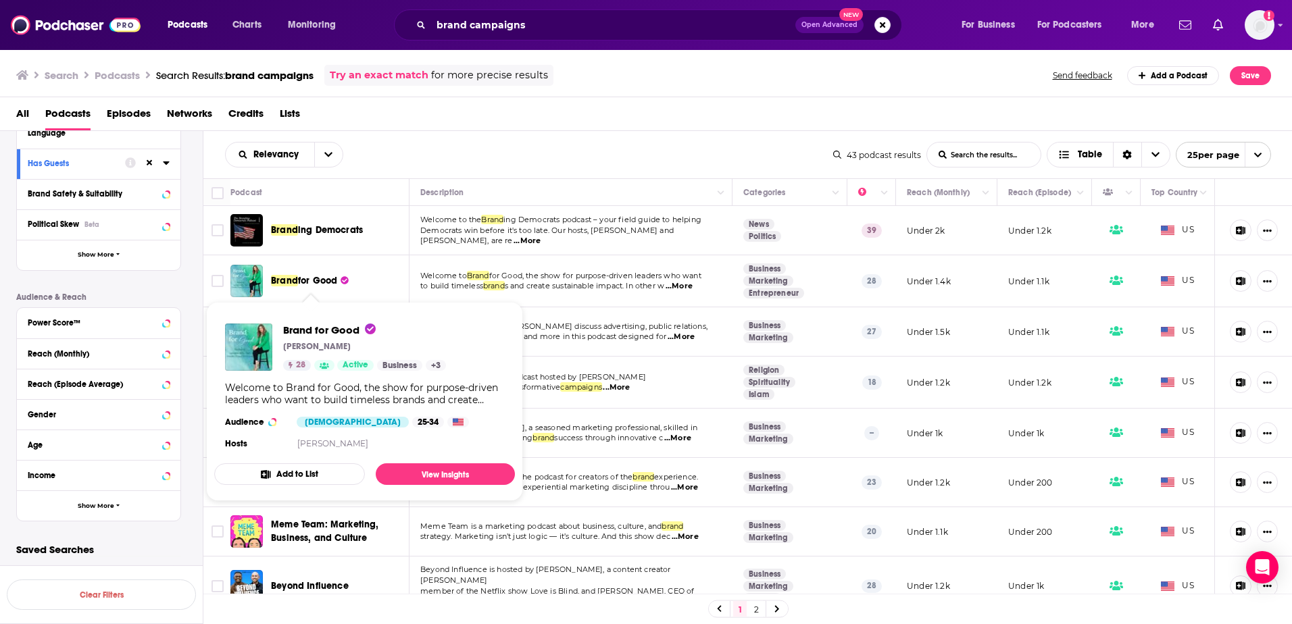
click at [321, 478] on button "Add to List" at bounding box center [289, 474] width 151 height 22
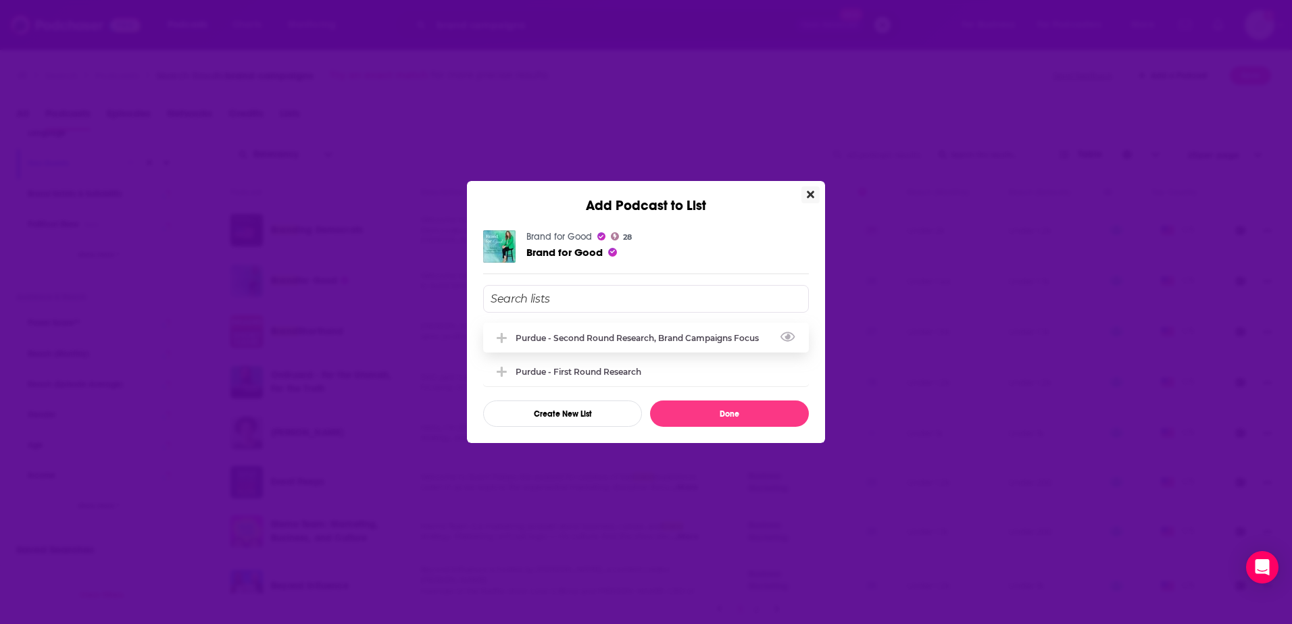
click at [593, 345] on div "Purdue - Second Round Research, Brand Campaigns Focus" at bounding box center [646, 338] width 326 height 30
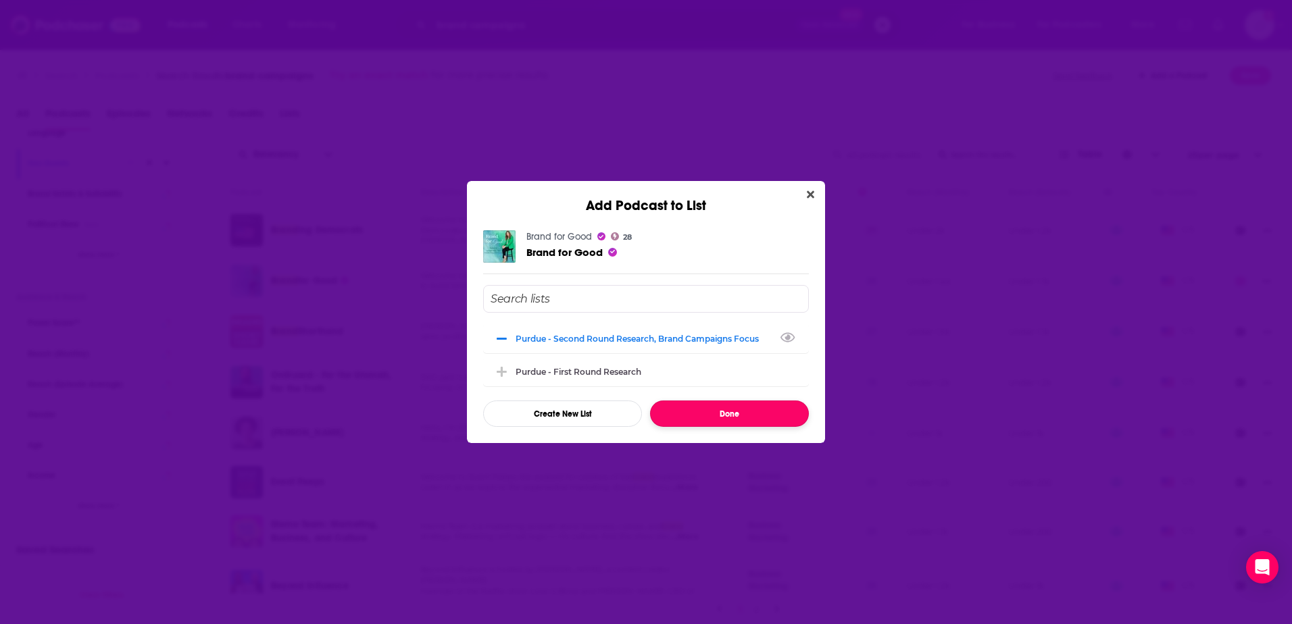
click at [711, 412] on button "Done" at bounding box center [729, 414] width 159 height 26
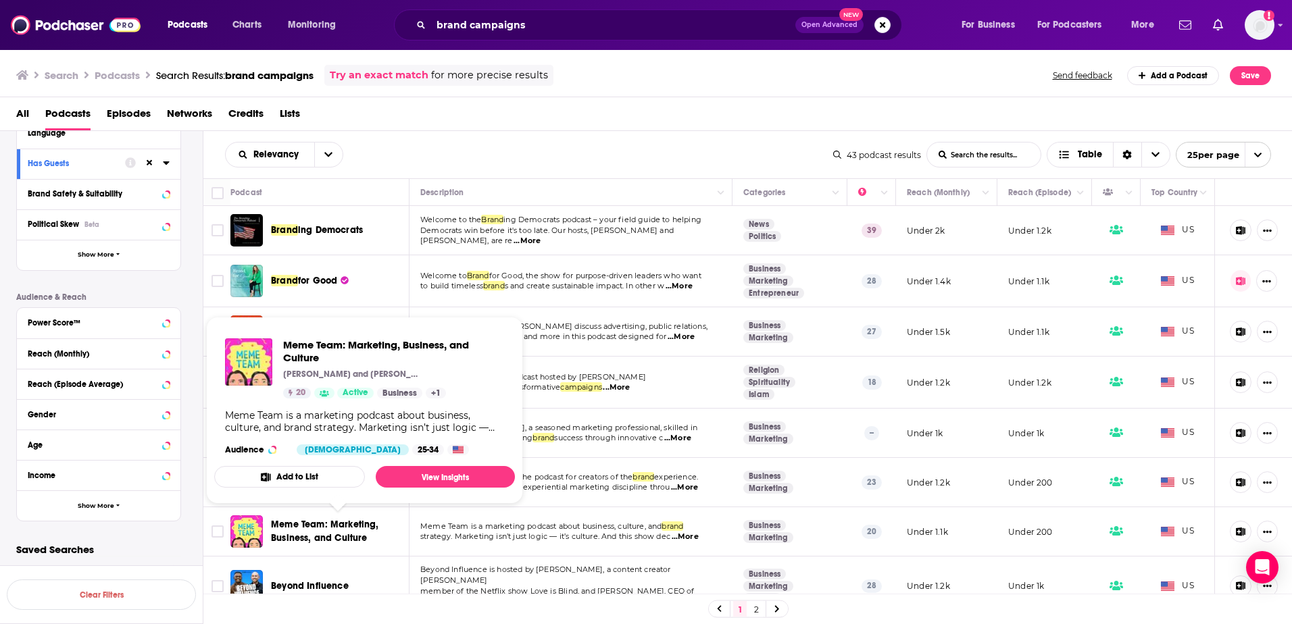
click at [311, 478] on button "Add to List" at bounding box center [289, 477] width 151 height 22
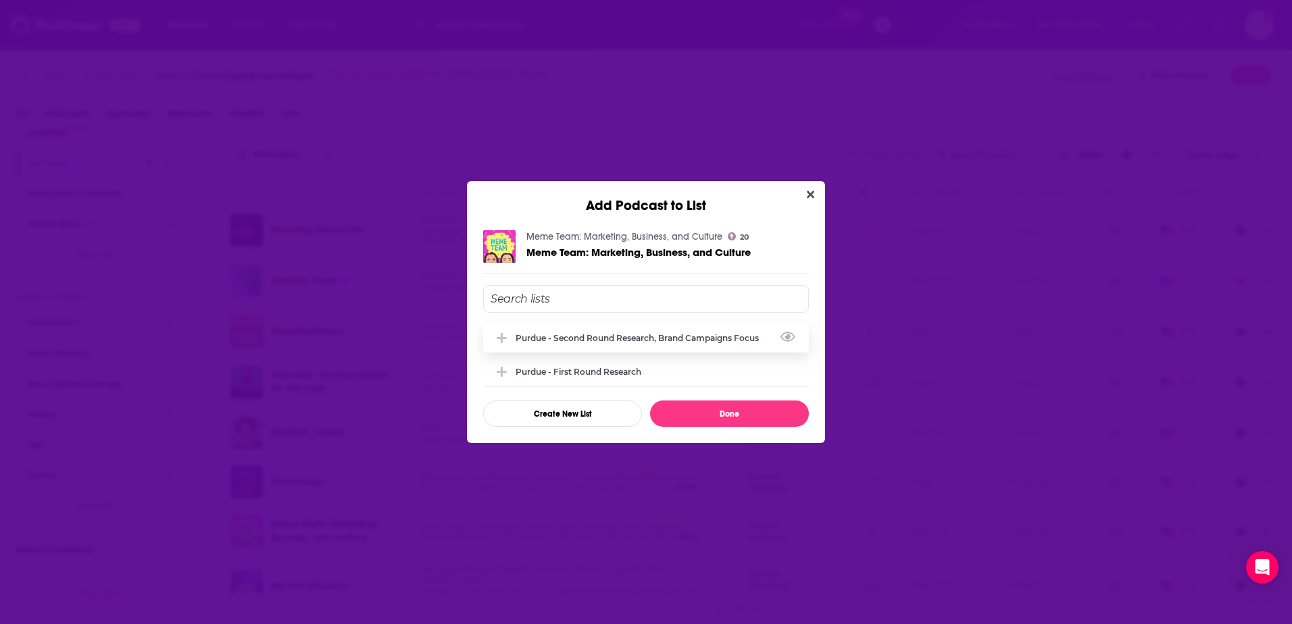
click at [640, 335] on div "Purdue - Second Round Research, Brand Campaigns Focus" at bounding box center [641, 338] width 251 height 10
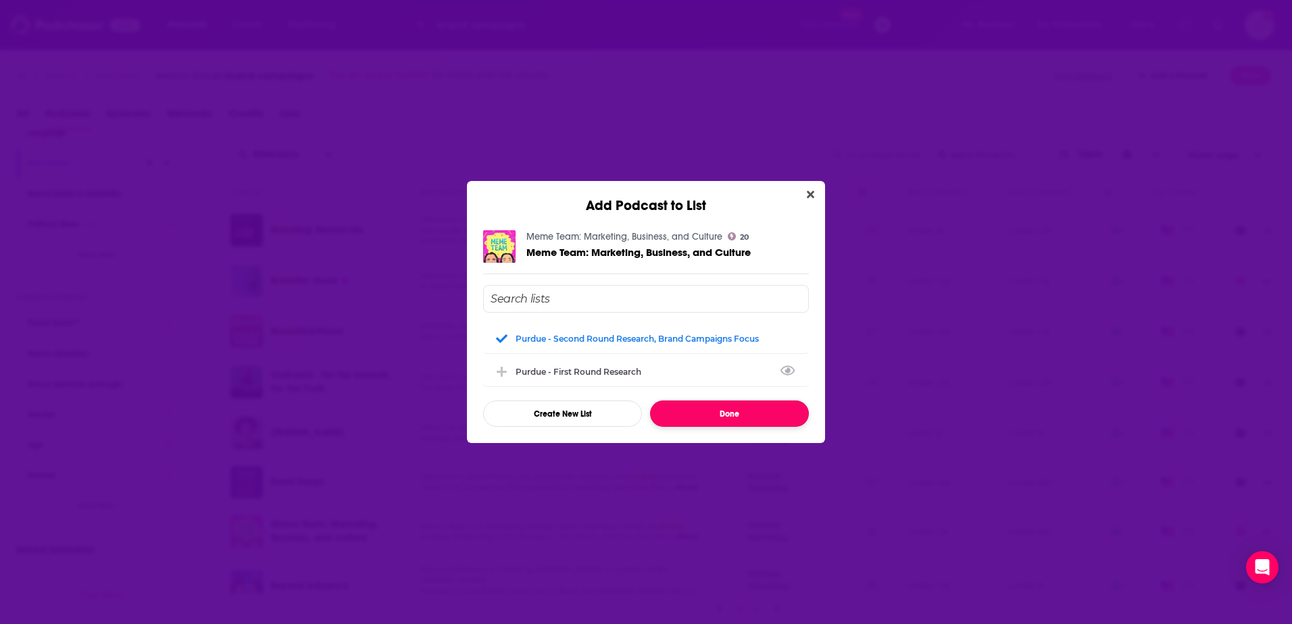
click at [676, 405] on button "Done" at bounding box center [729, 414] width 159 height 26
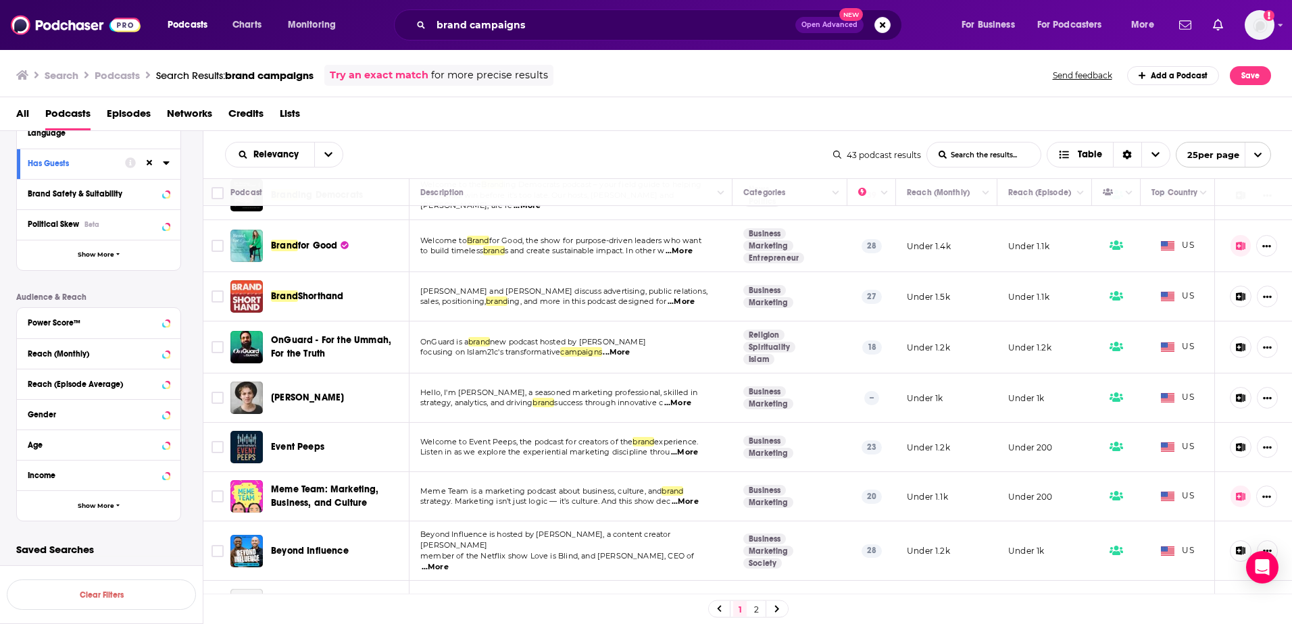
scroll to position [68, 0]
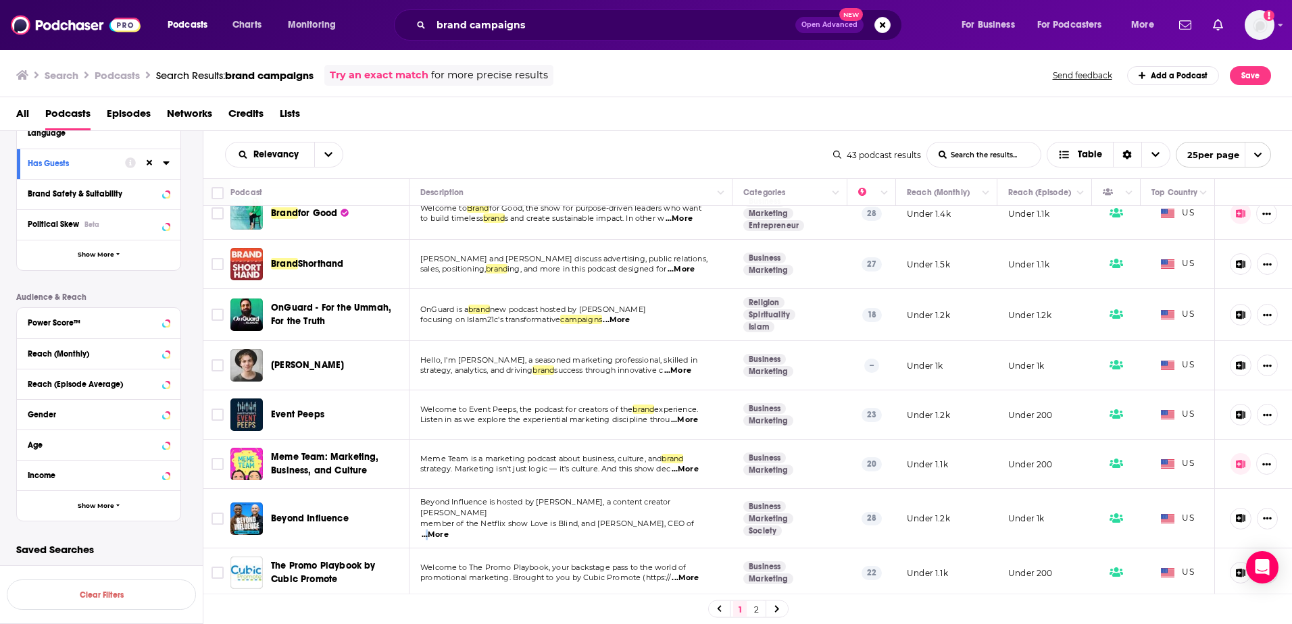
click at [449, 530] on span "...More" at bounding box center [435, 535] width 27 height 11
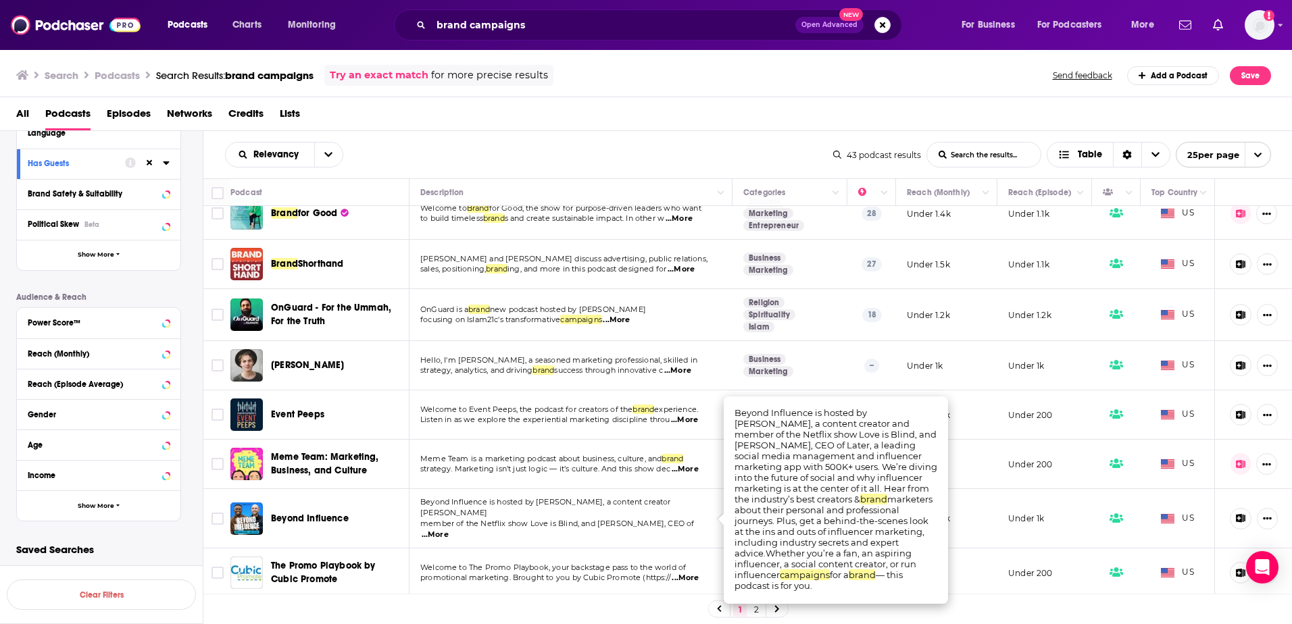
click at [572, 132] on div "Relevancy List Search Input Search the results... Table 43 podcast results List…" at bounding box center [747, 154] width 1089 height 47
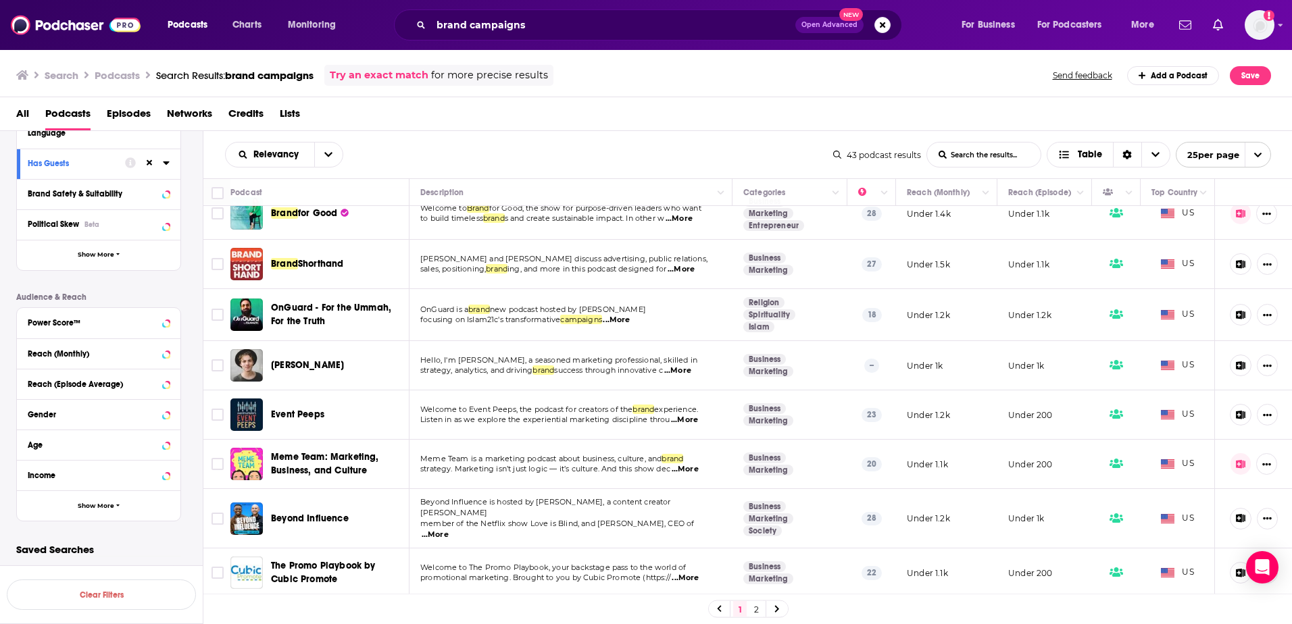
click at [449, 530] on span "...More" at bounding box center [435, 535] width 27 height 11
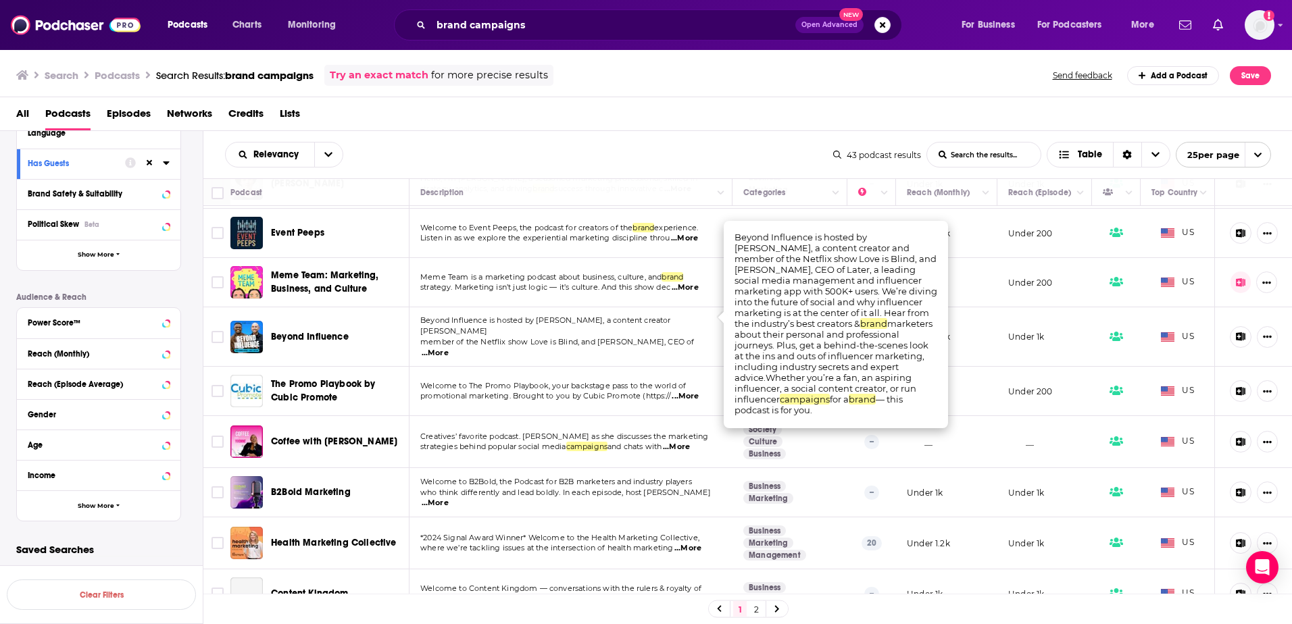
scroll to position [270, 0]
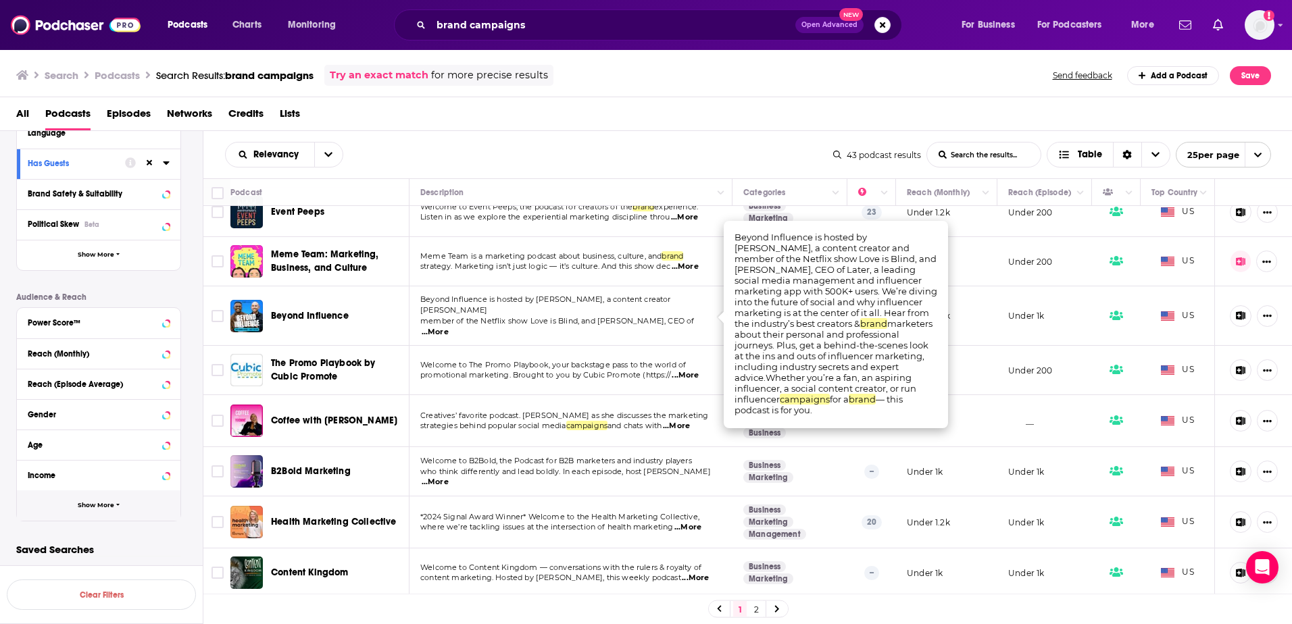
click at [104, 507] on span "Show More" at bounding box center [96, 505] width 36 height 7
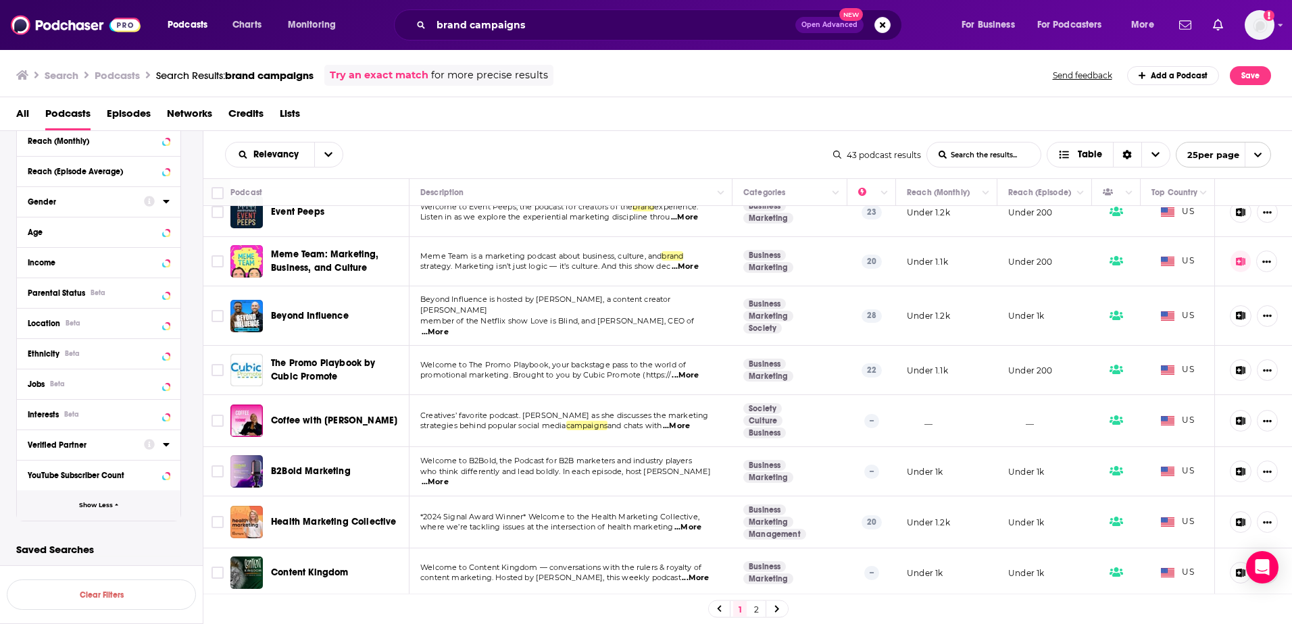
scroll to position [0, 0]
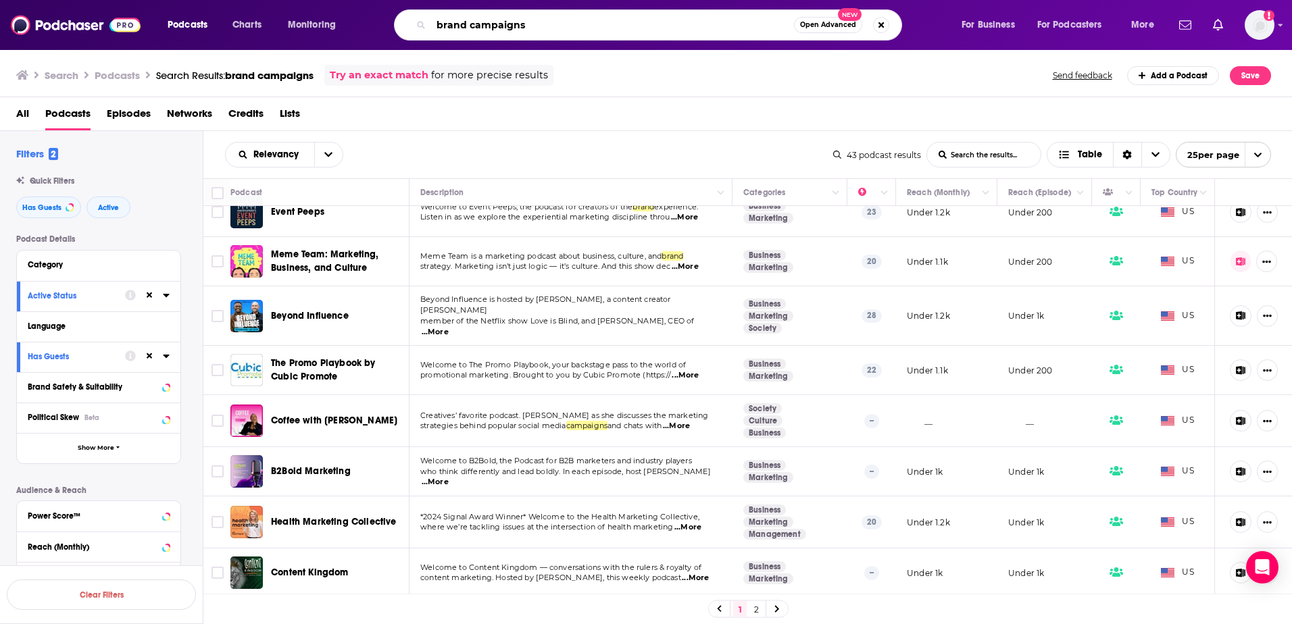
click at [540, 25] on input "brand campaigns" at bounding box center [612, 25] width 363 height 22
type input "brand campaigns and marketing"
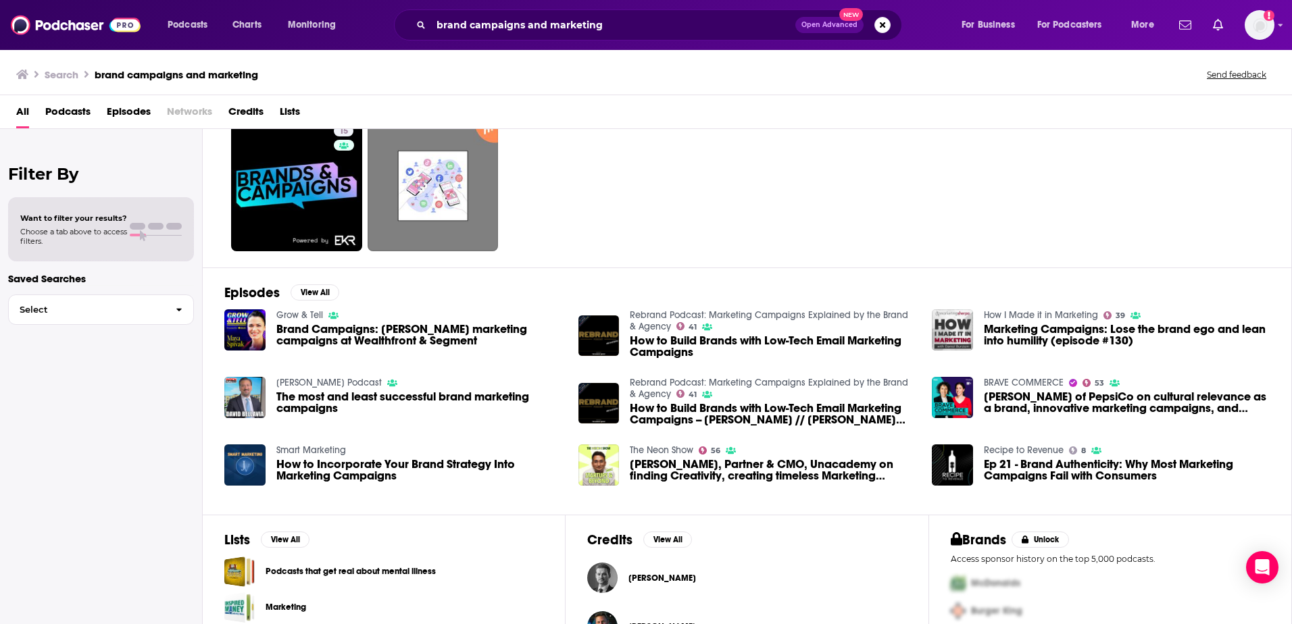
scroll to position [135, 0]
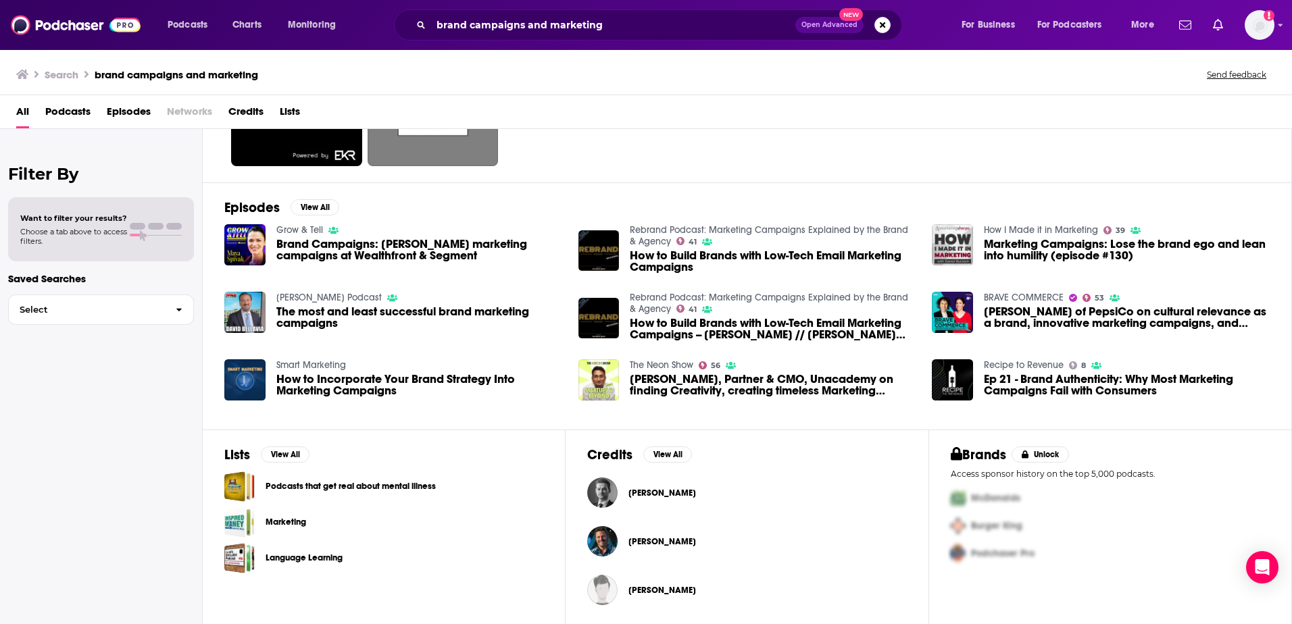
click at [71, 109] on span "Podcasts" at bounding box center [67, 115] width 45 height 28
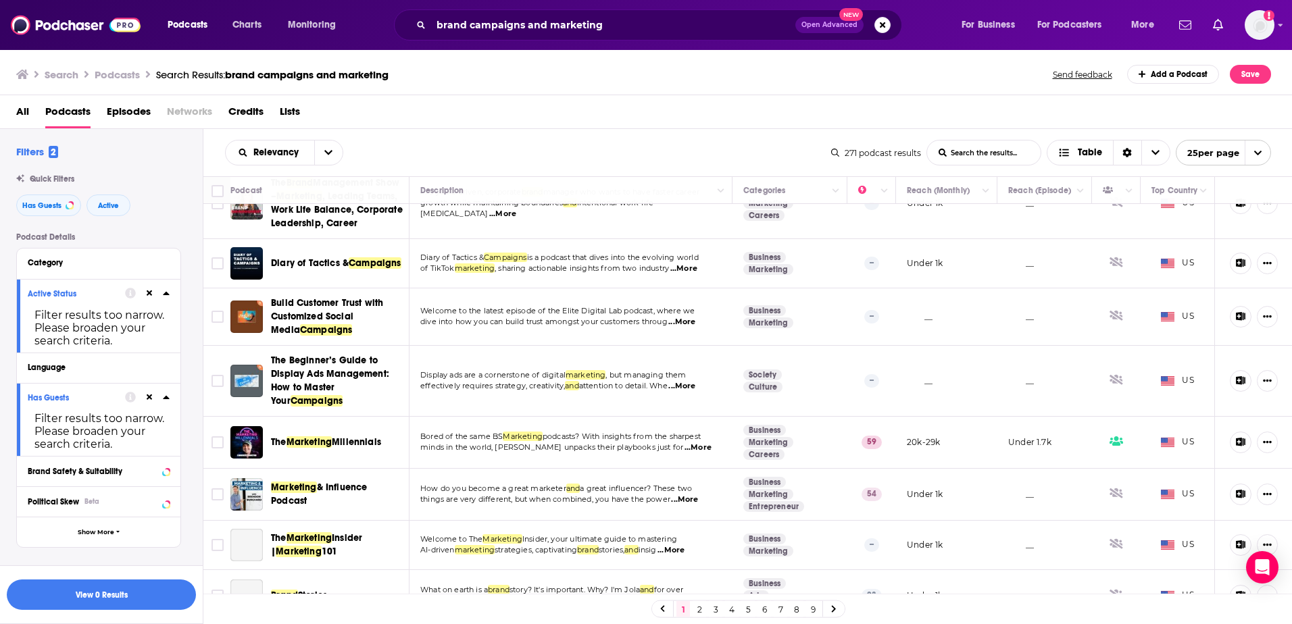
scroll to position [676, 0]
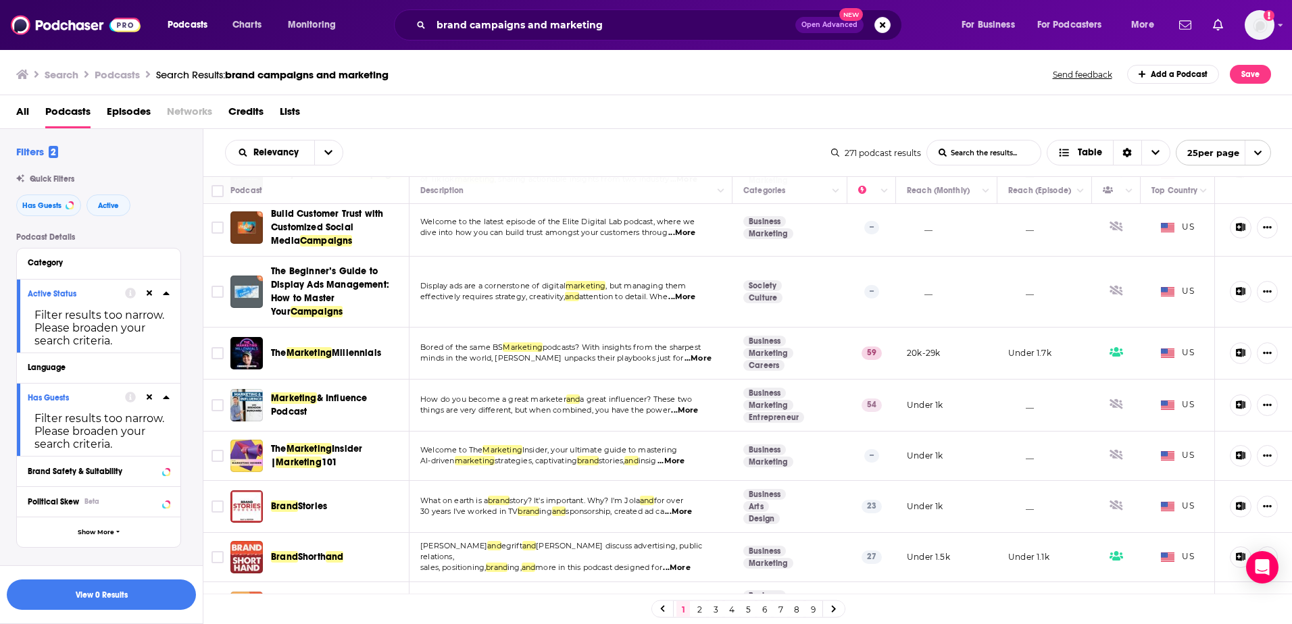
click at [684, 355] on span "...More" at bounding box center [697, 358] width 27 height 11
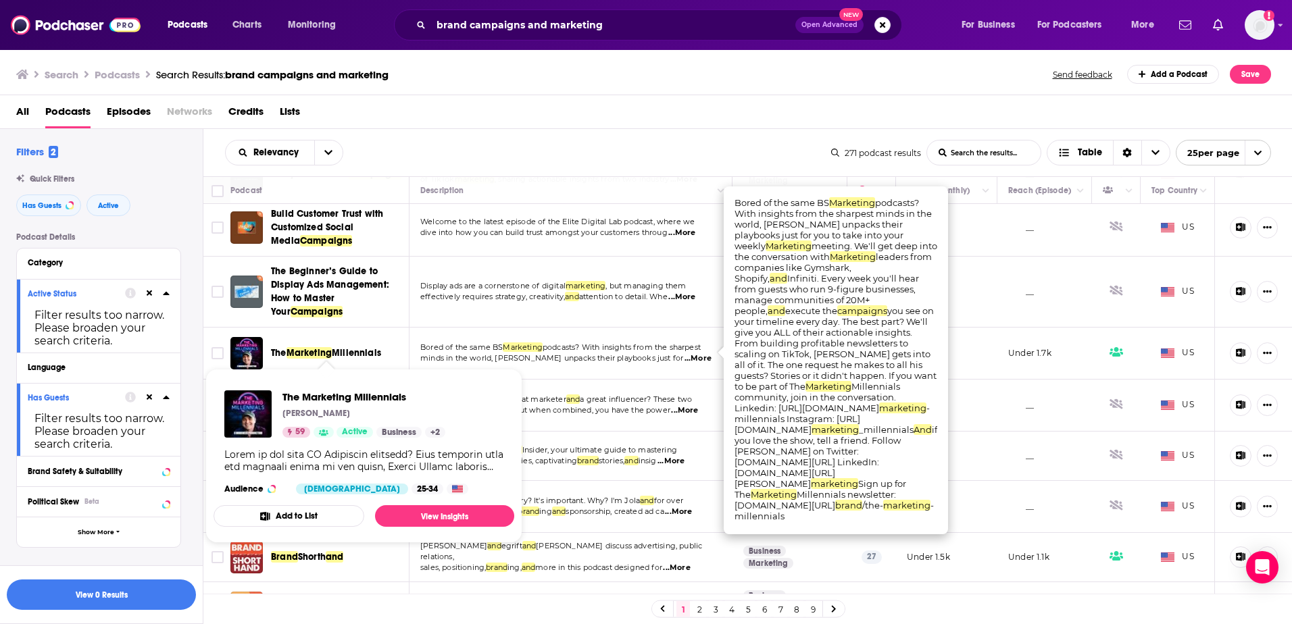
click at [302, 347] on span "Marketing" at bounding box center [309, 352] width 46 height 11
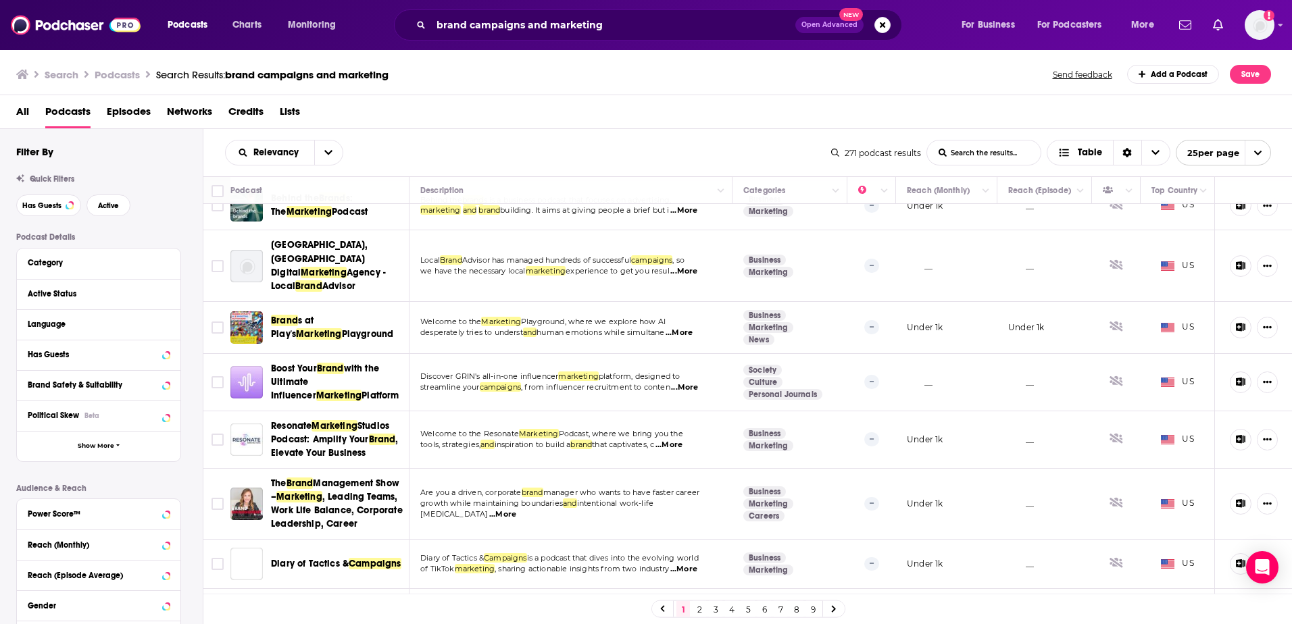
scroll to position [405, 0]
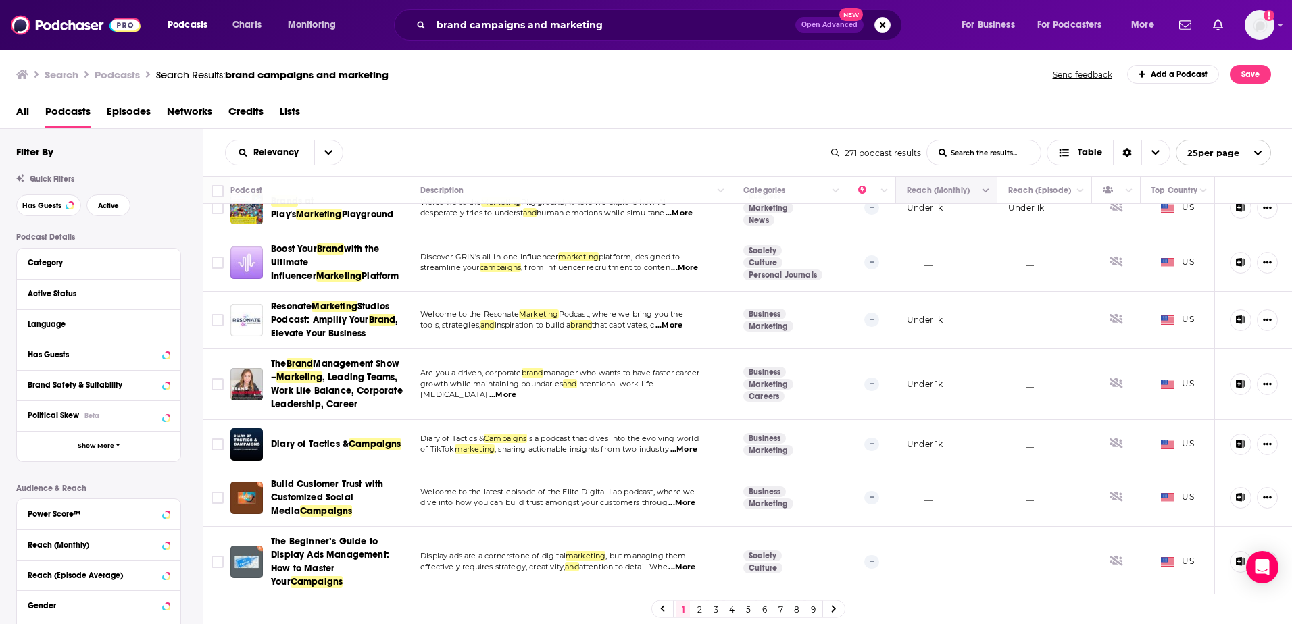
click at [953, 195] on button "Move" at bounding box center [944, 190] width 79 height 16
click at [978, 194] on button "Column Actions" at bounding box center [986, 191] width 16 height 16
click at [966, 186] on div at bounding box center [646, 312] width 1292 height 624
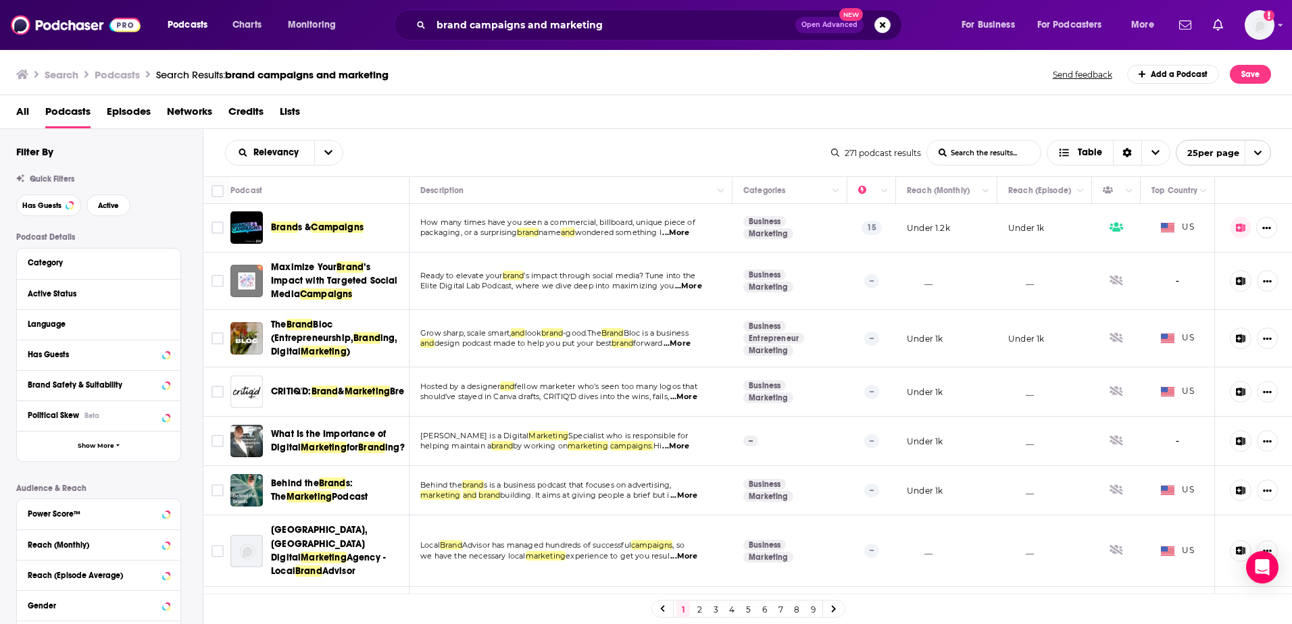
scroll to position [0, 0]
click at [954, 195] on button "Move" at bounding box center [944, 190] width 79 height 16
click at [961, 193] on button "Move" at bounding box center [944, 190] width 79 height 16
click at [978, 193] on button "Column Actions" at bounding box center [986, 191] width 16 height 16
click at [973, 191] on div at bounding box center [646, 312] width 1292 height 624
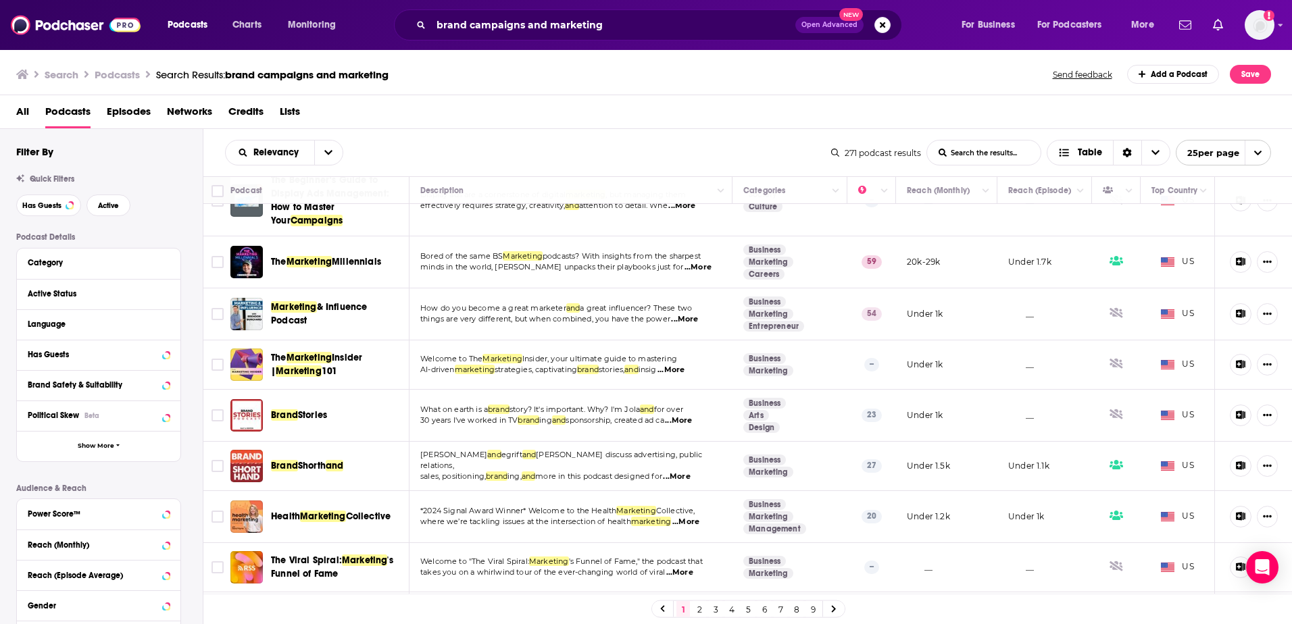
scroll to position [743, 0]
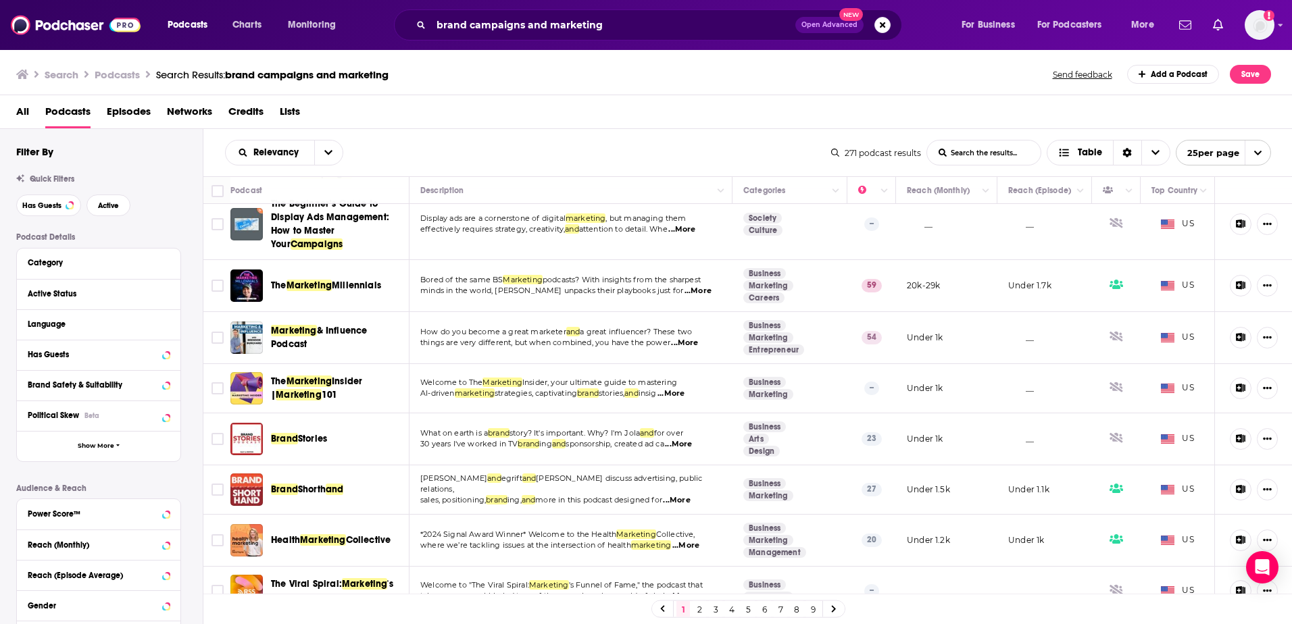
click at [695, 286] on span "...More" at bounding box center [697, 291] width 27 height 11
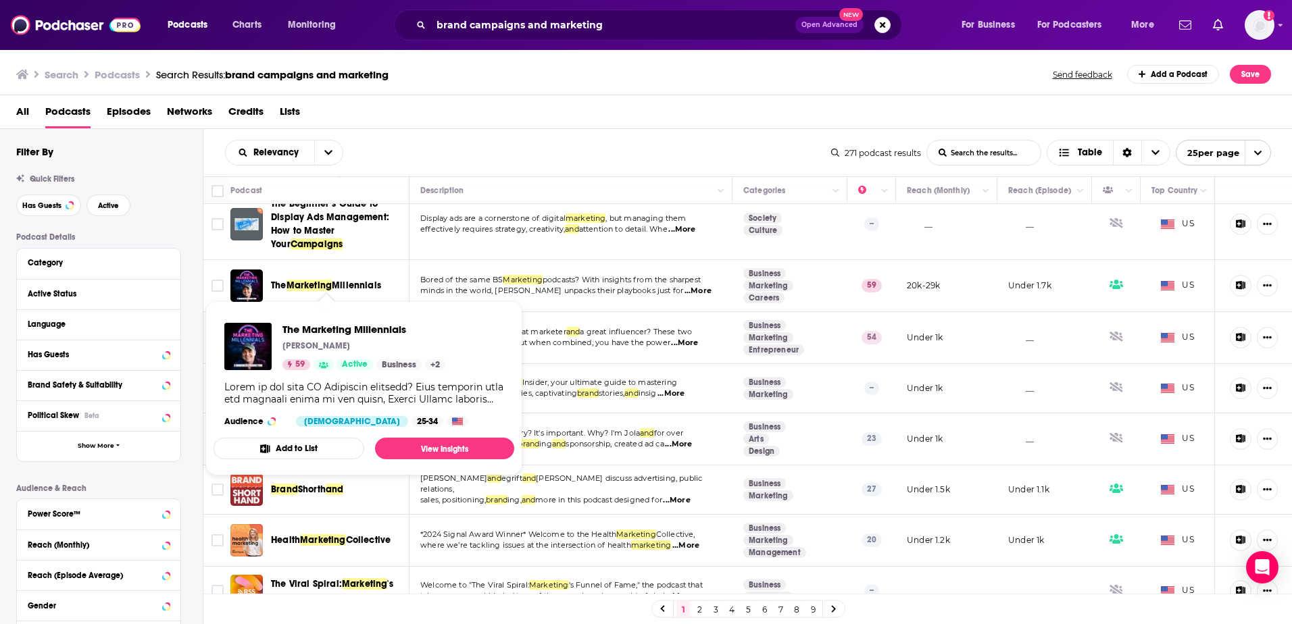
click at [324, 448] on button "Add to List" at bounding box center [288, 449] width 151 height 22
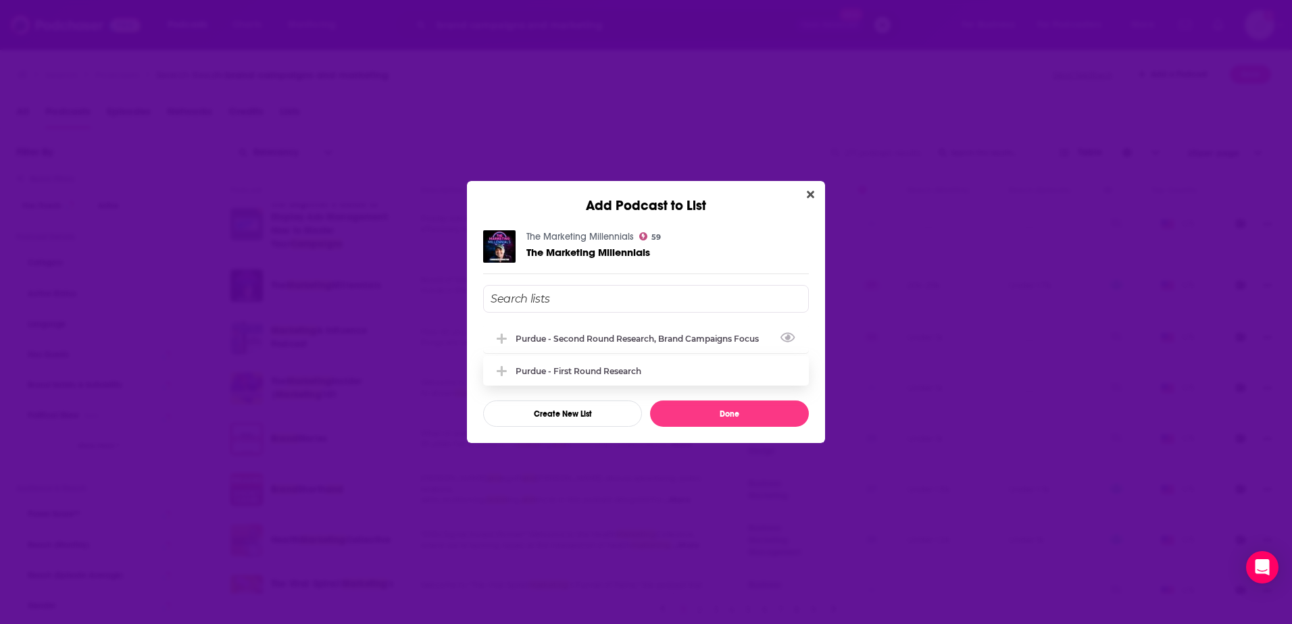
drag, startPoint x: 584, startPoint y: 337, endPoint x: 695, endPoint y: 386, distance: 120.4
click at [584, 336] on div "Purdue - Second Round Research, Brand Campaigns Focus" at bounding box center [641, 339] width 251 height 10
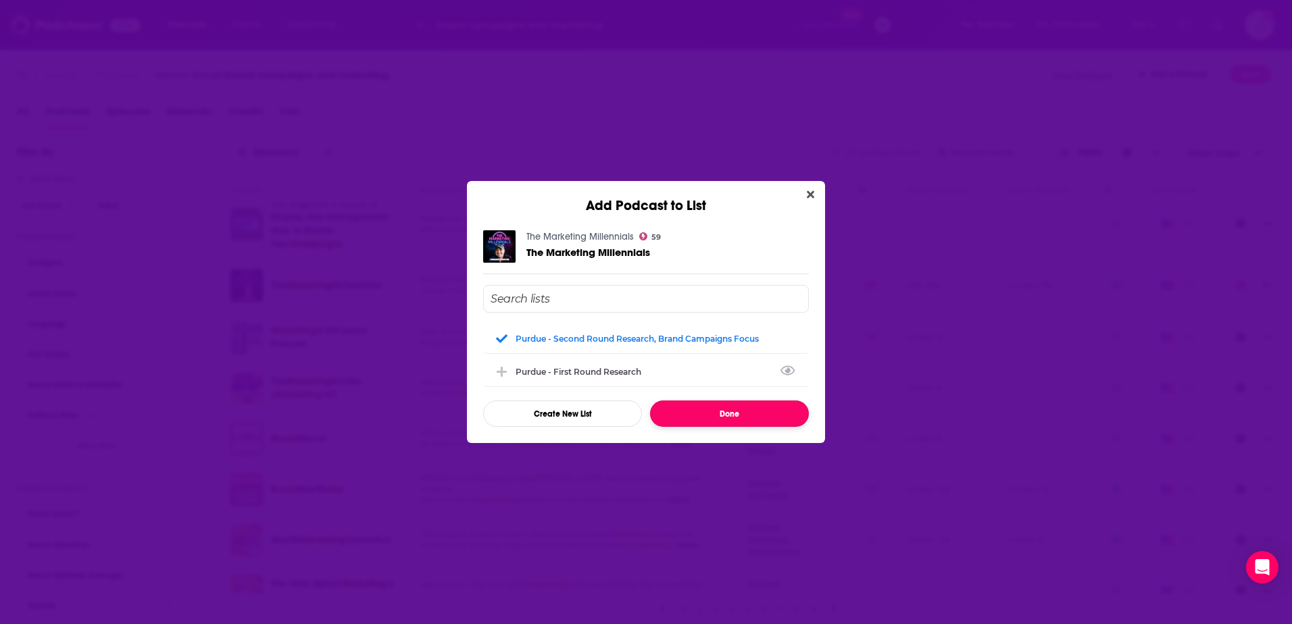
click at [690, 407] on button "Done" at bounding box center [729, 414] width 159 height 26
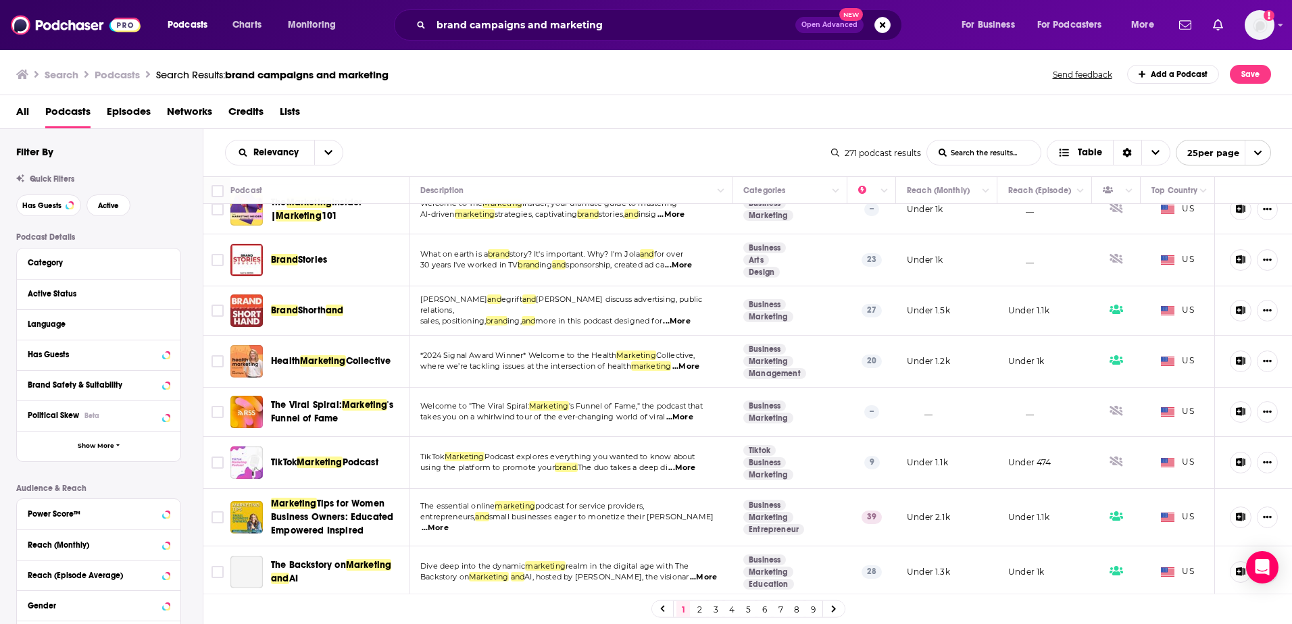
scroll to position [978, 0]
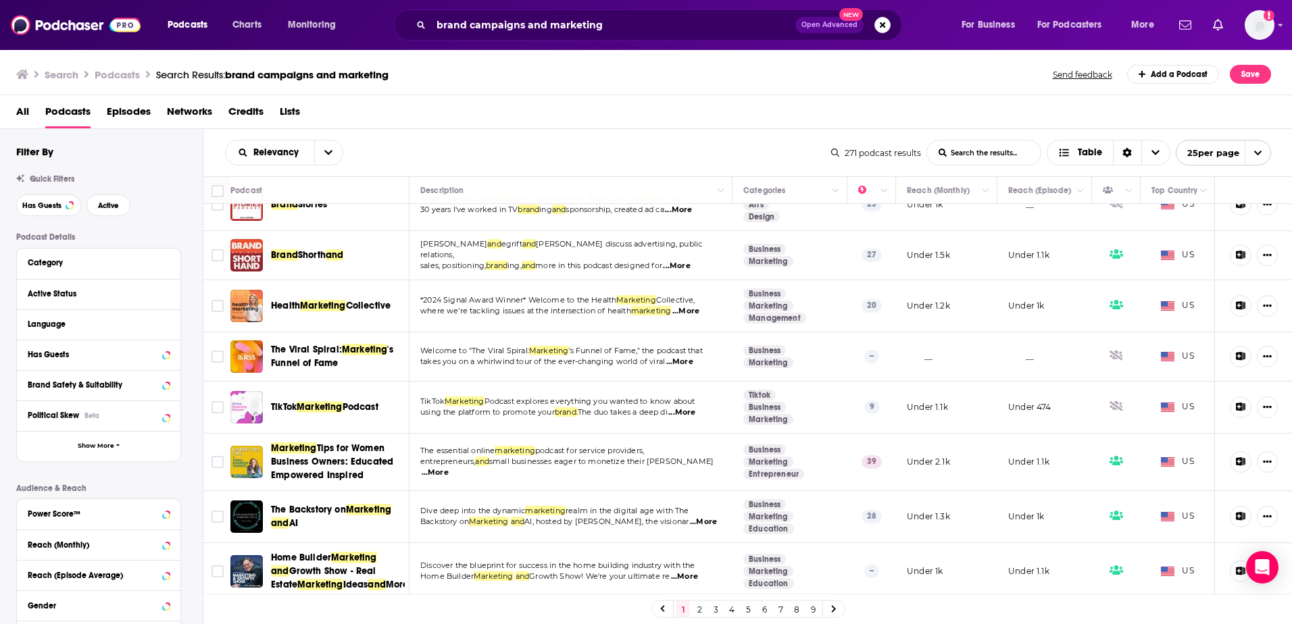
click at [700, 610] on link "2" at bounding box center [700, 609] width 14 height 16
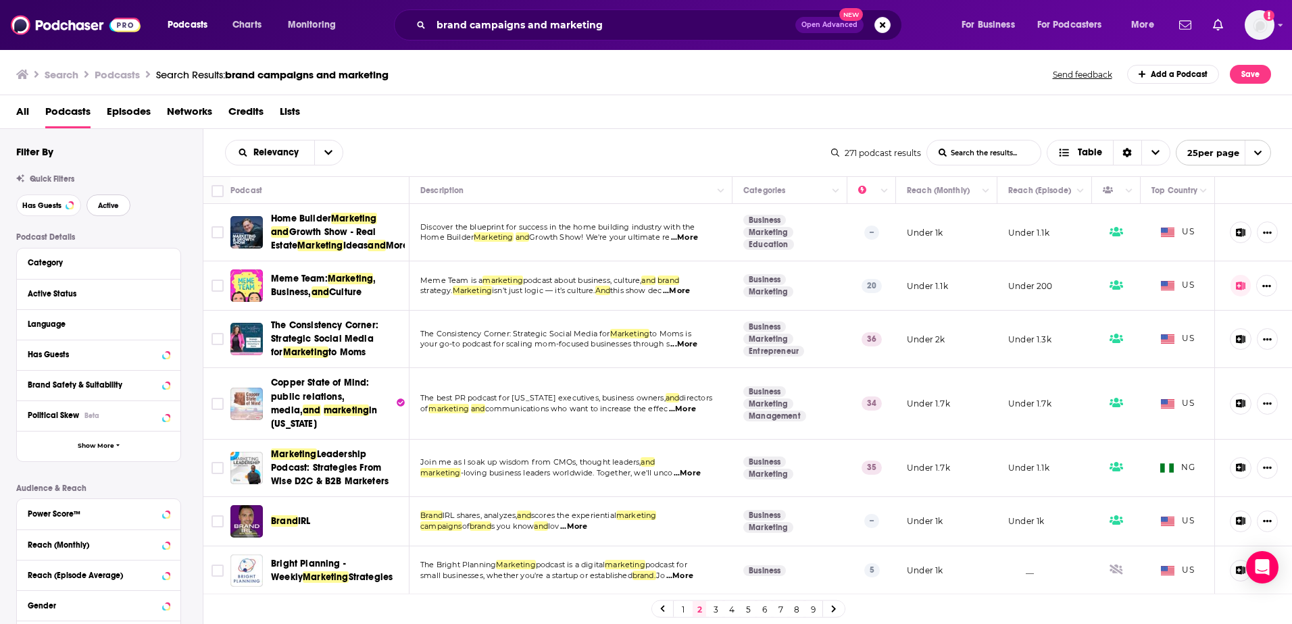
click at [107, 204] on span "Active" at bounding box center [108, 205] width 21 height 7
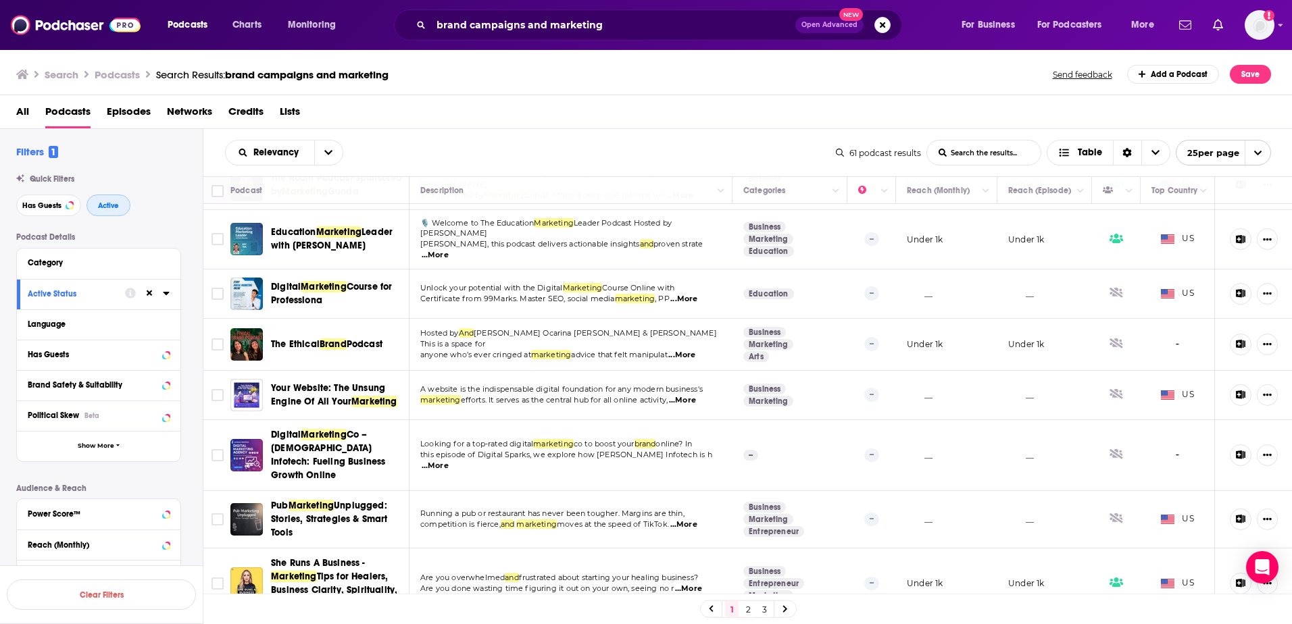
scroll to position [942, 0]
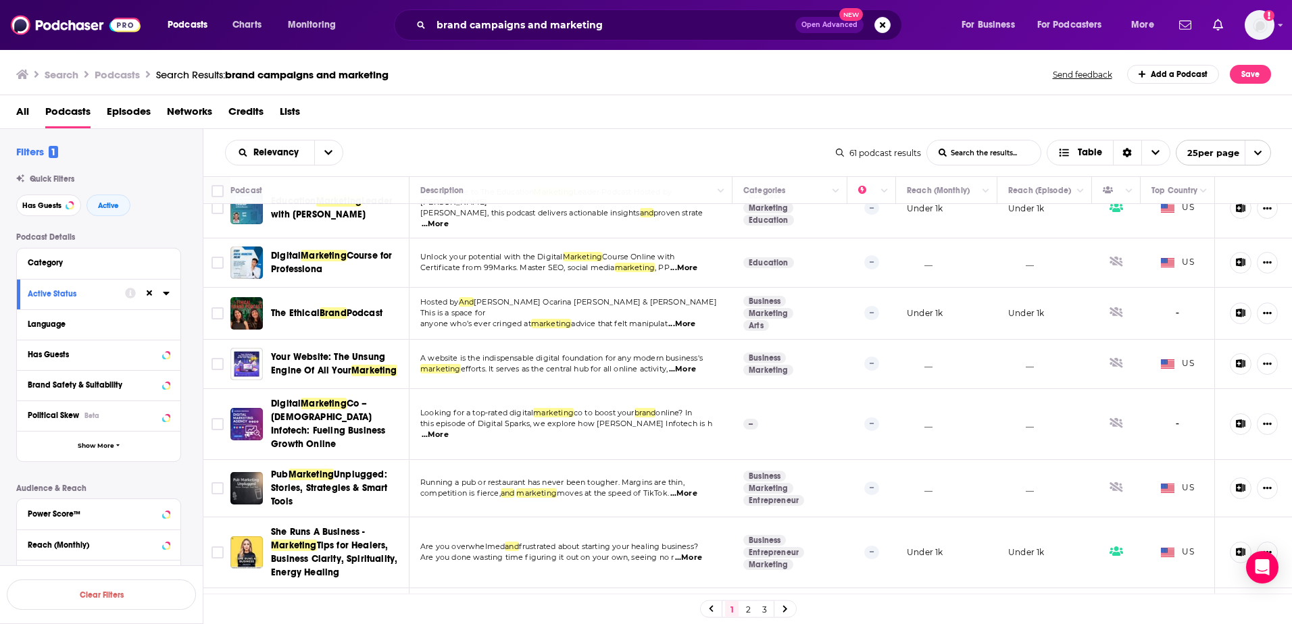
click at [751, 611] on link "2" at bounding box center [748, 609] width 14 height 16
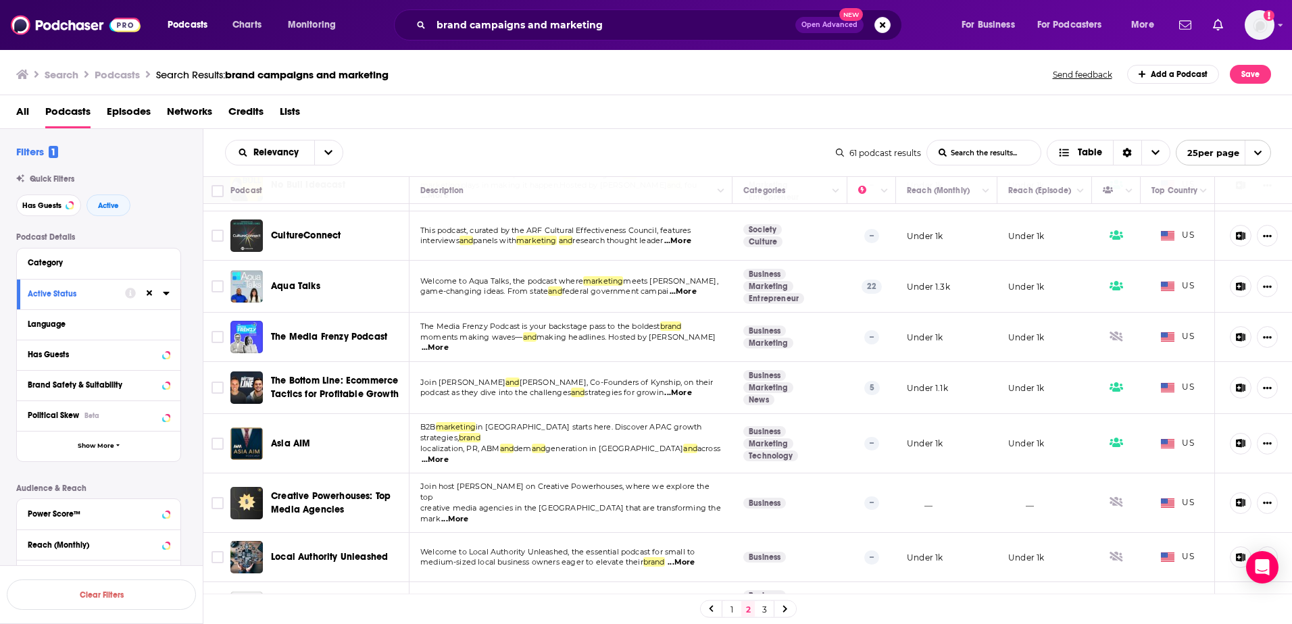
scroll to position [872, 0]
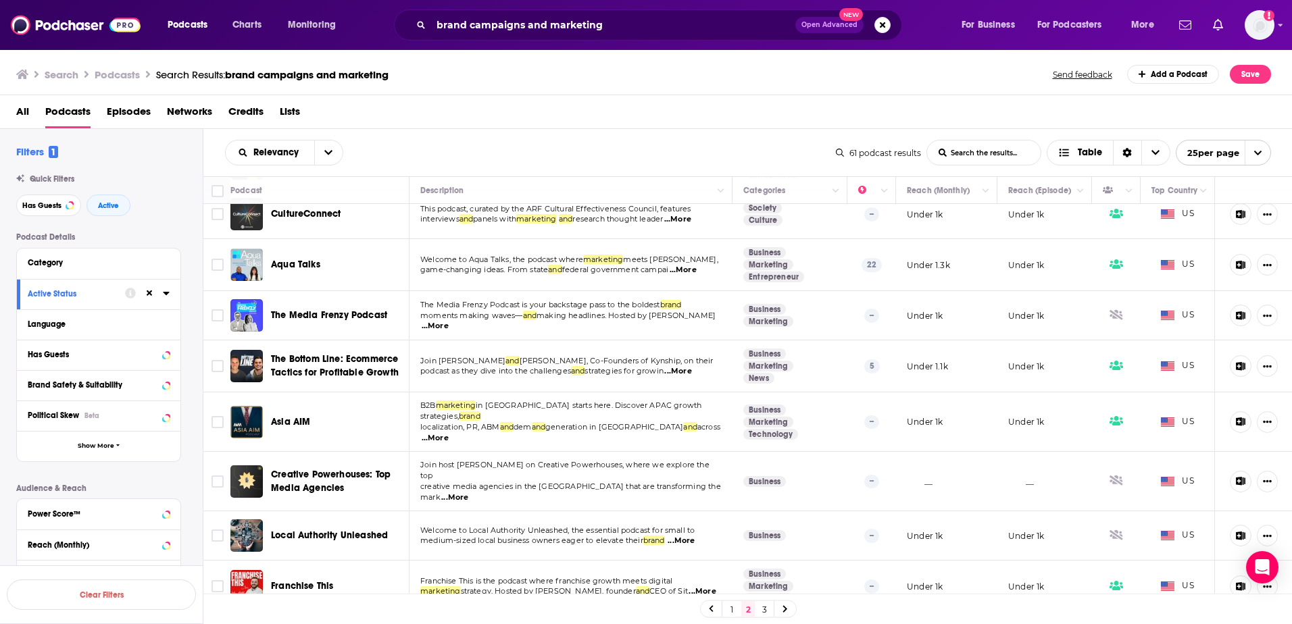
click at [768, 614] on link "3" at bounding box center [764, 609] width 14 height 16
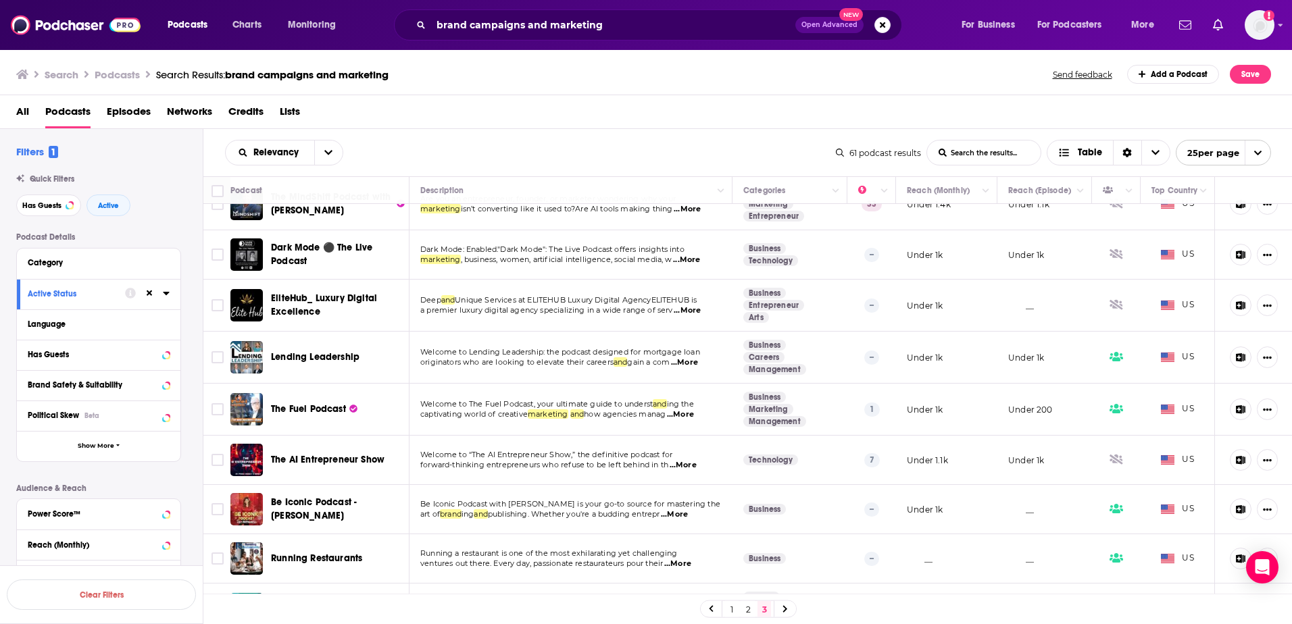
scroll to position [176, 0]
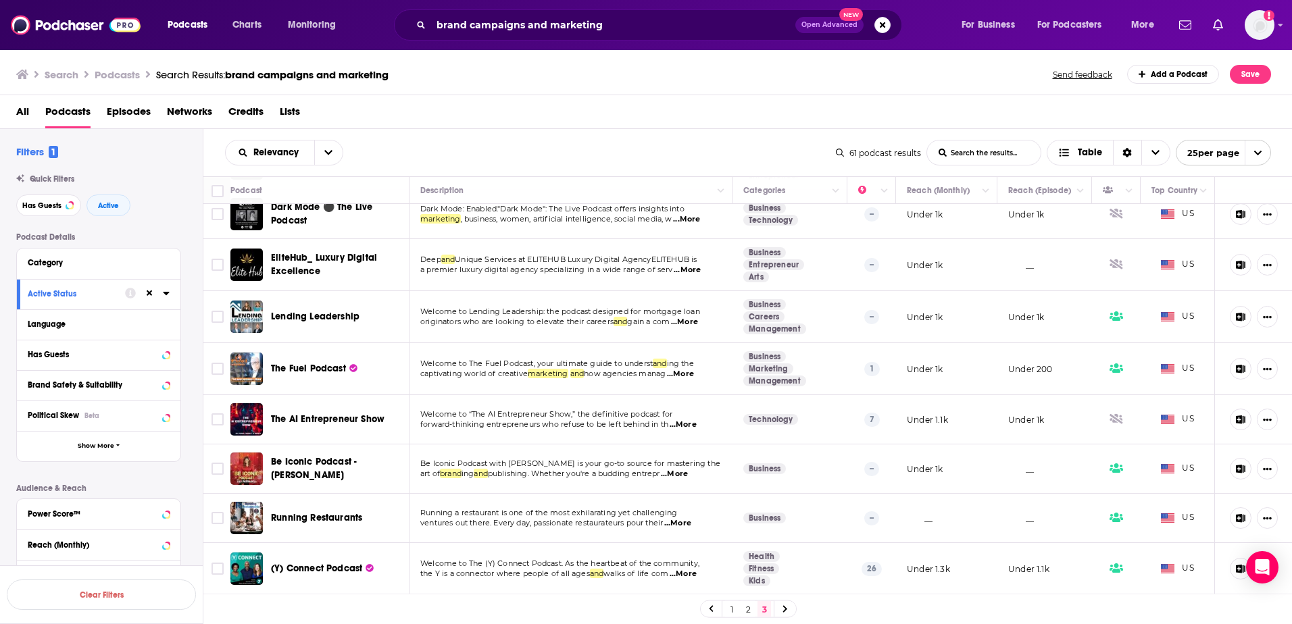
click at [688, 474] on span "...More" at bounding box center [674, 474] width 27 height 11
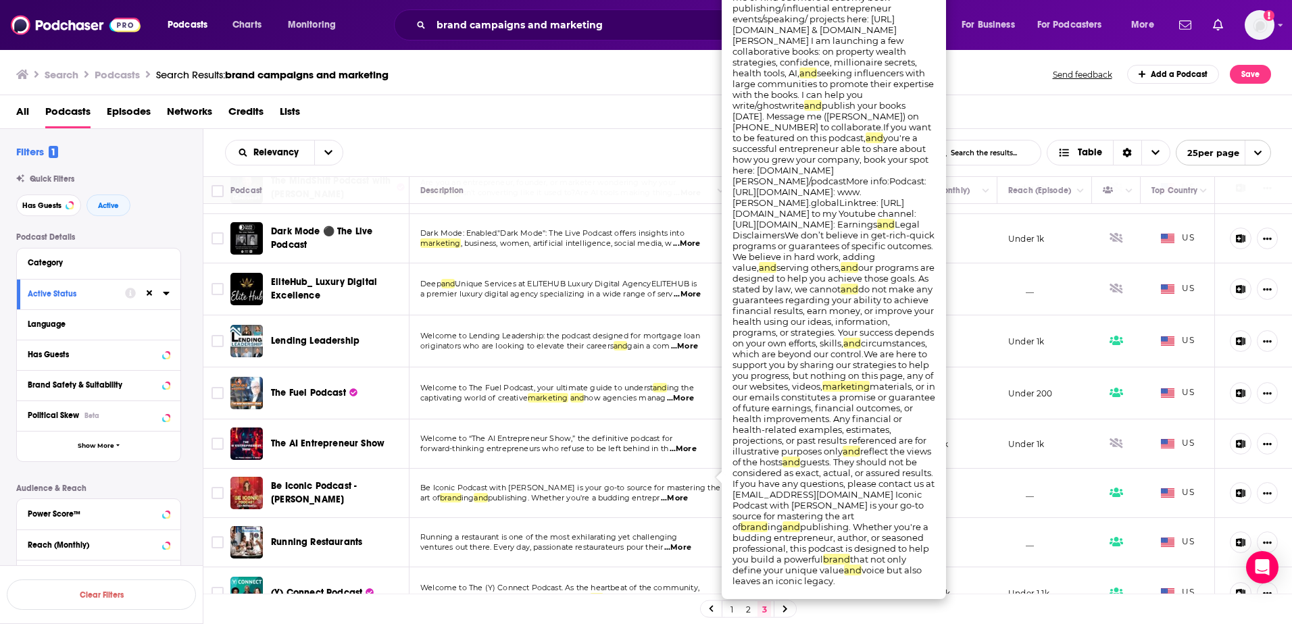
scroll to position [108, 0]
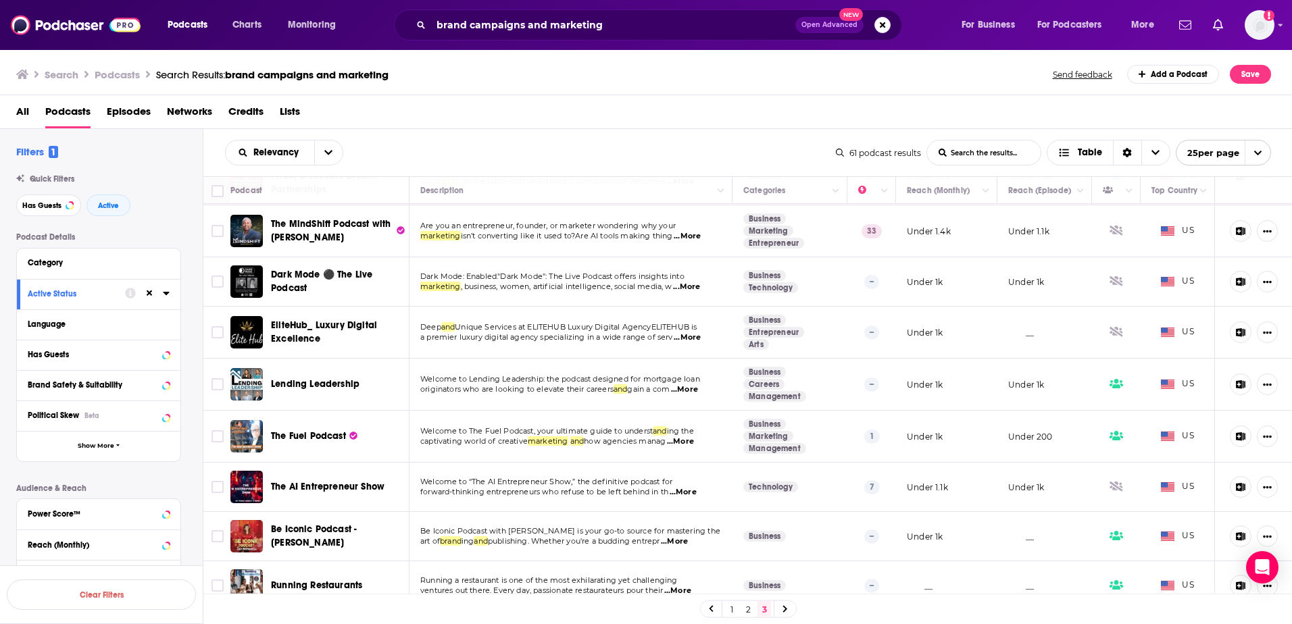
click at [622, 108] on div "All Podcasts Episodes Networks Credits Lists" at bounding box center [648, 115] width 1265 height 28
click at [726, 607] on link "1" at bounding box center [732, 609] width 14 height 16
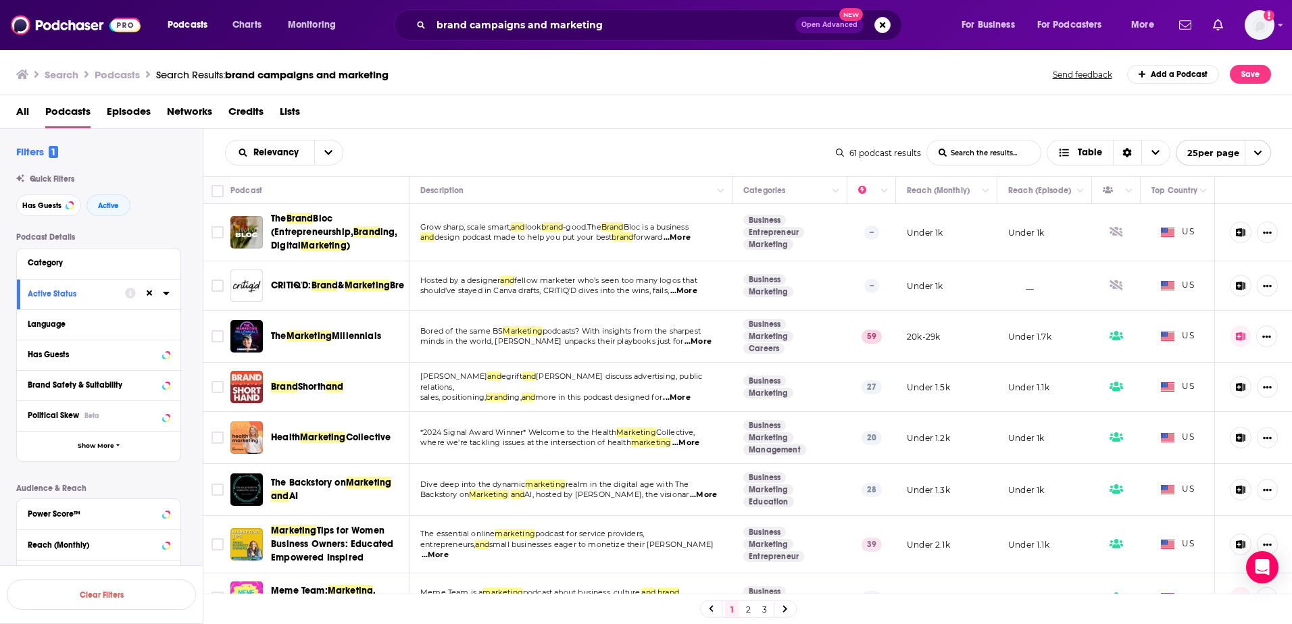
click at [690, 234] on span "...More" at bounding box center [676, 237] width 27 height 11
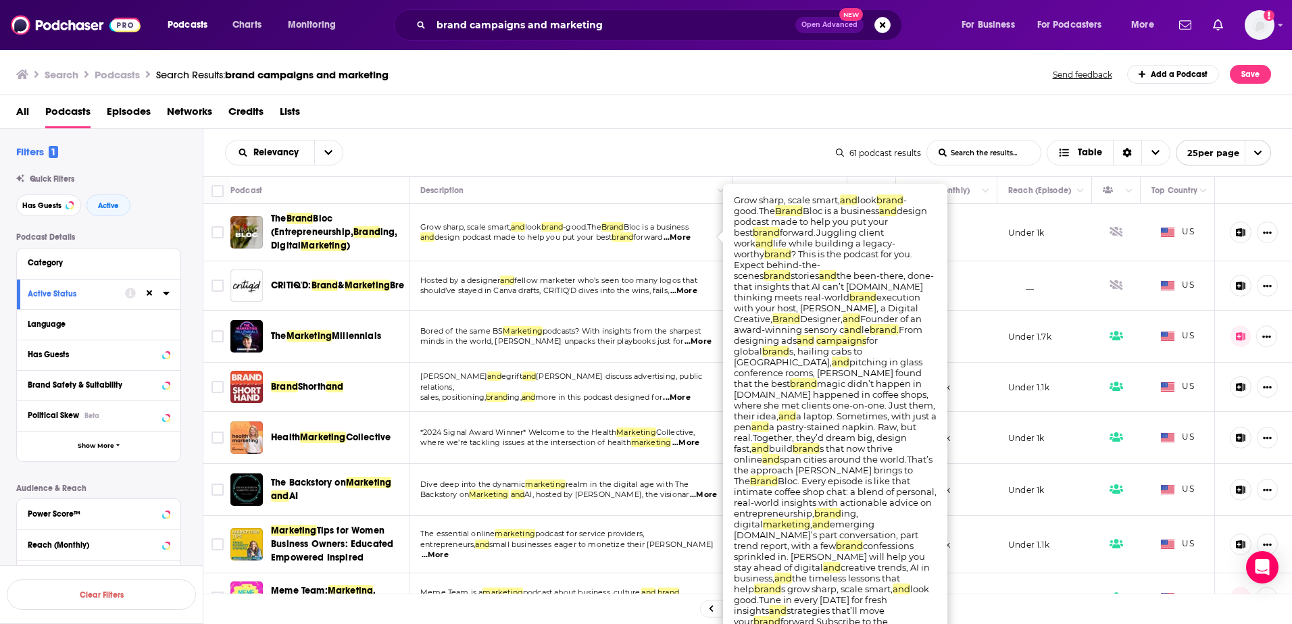
click at [464, 70] on div "Search Podcasts Search Results: brand campaigns and marketing Send feedback Add…" at bounding box center [643, 74] width 1255 height 19
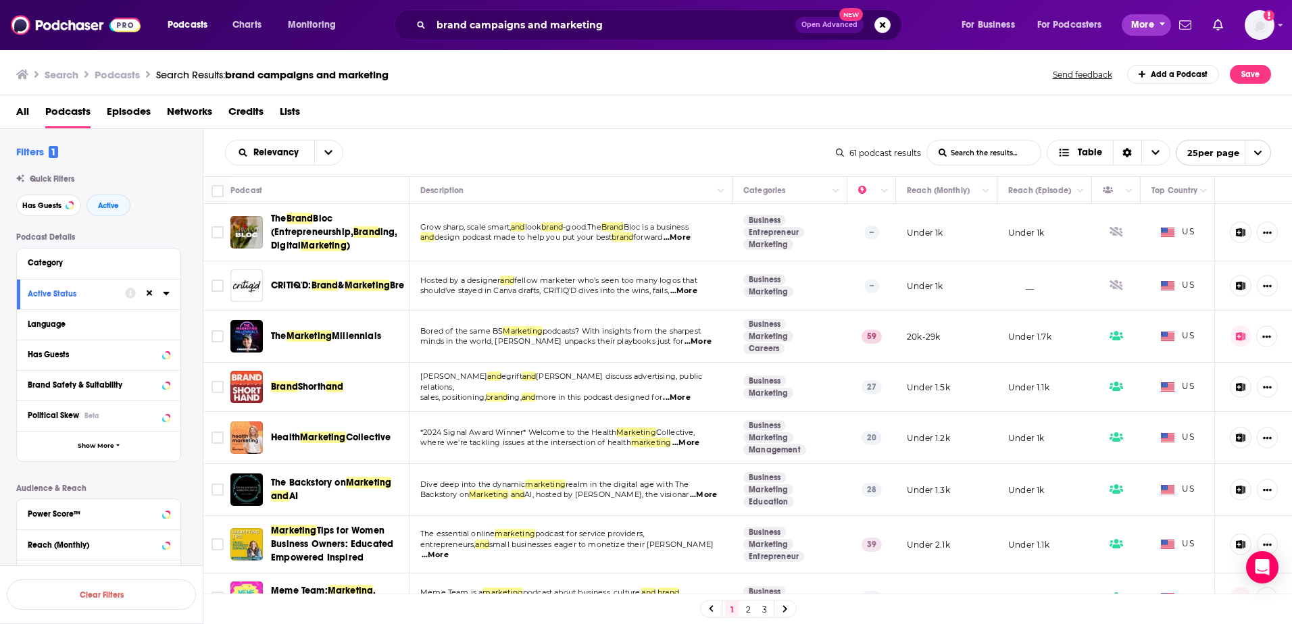
click at [1153, 21] on span "More" at bounding box center [1142, 25] width 23 height 19
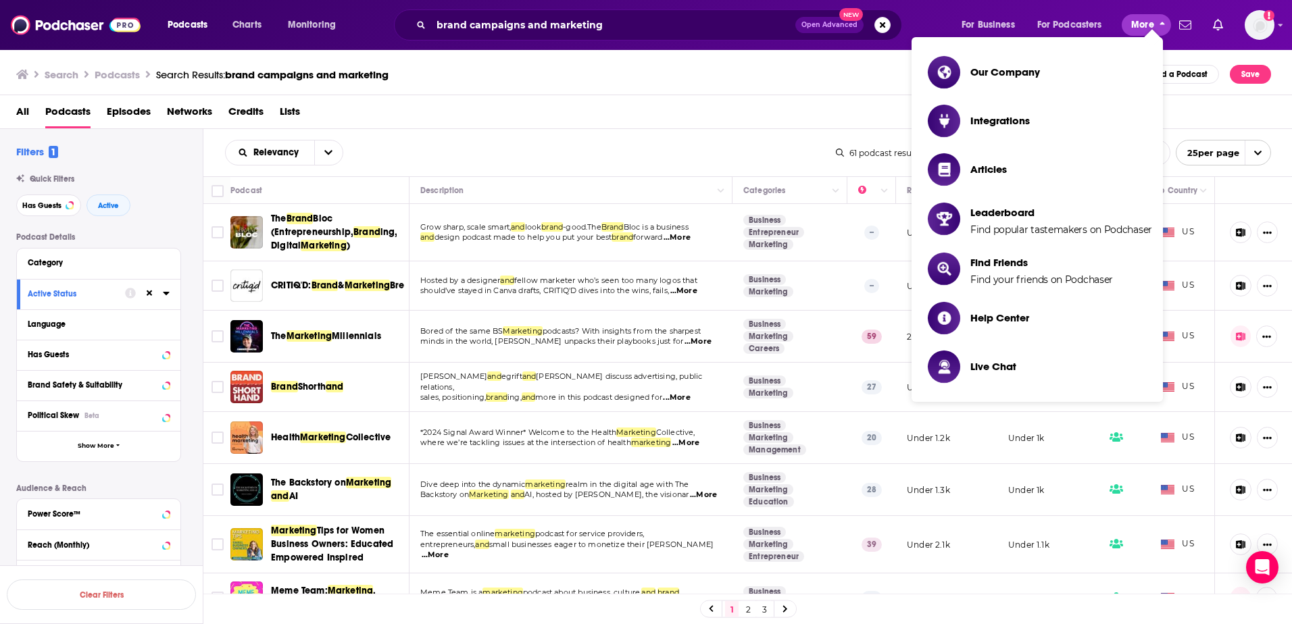
click at [1153, 21] on span "More" at bounding box center [1142, 25] width 23 height 19
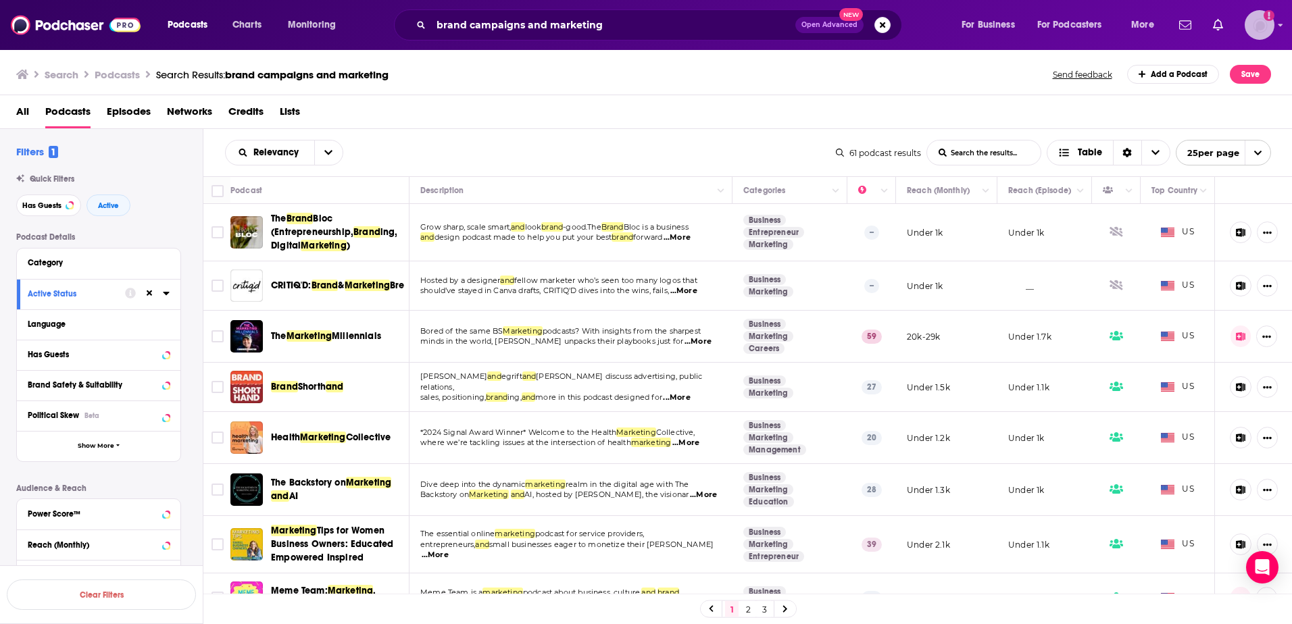
click at [1265, 23] on img "Logged in as ncannella" at bounding box center [1260, 25] width 30 height 30
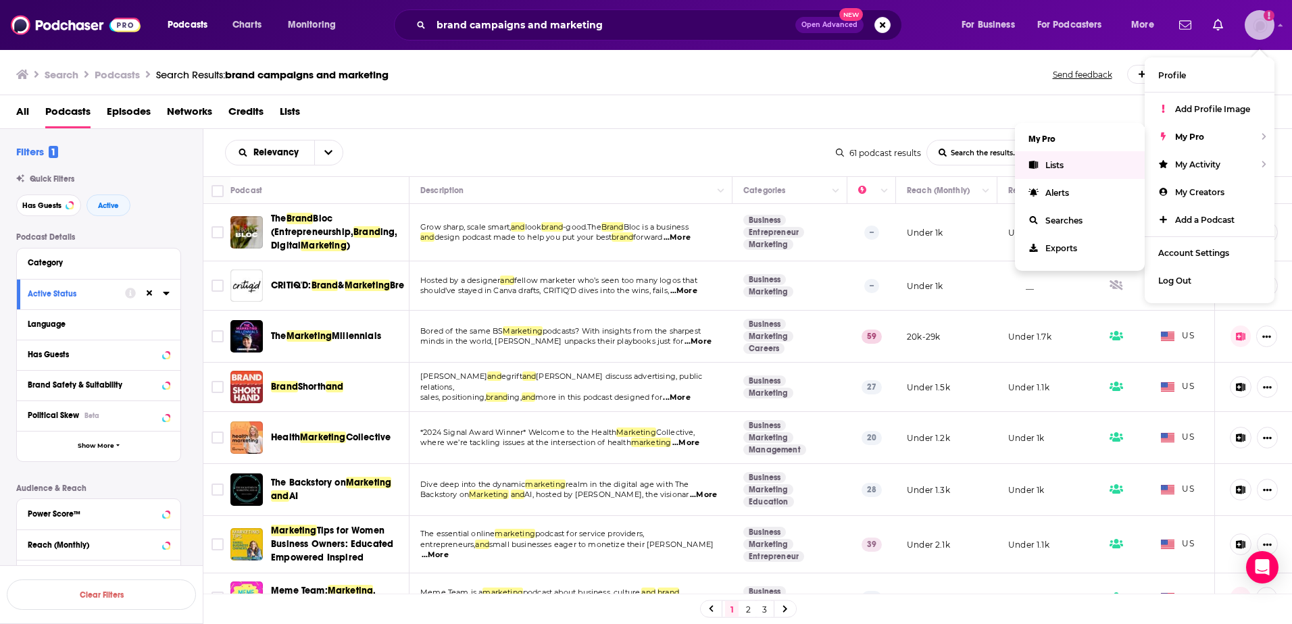
click at [1043, 158] on link "Lists" at bounding box center [1080, 165] width 130 height 28
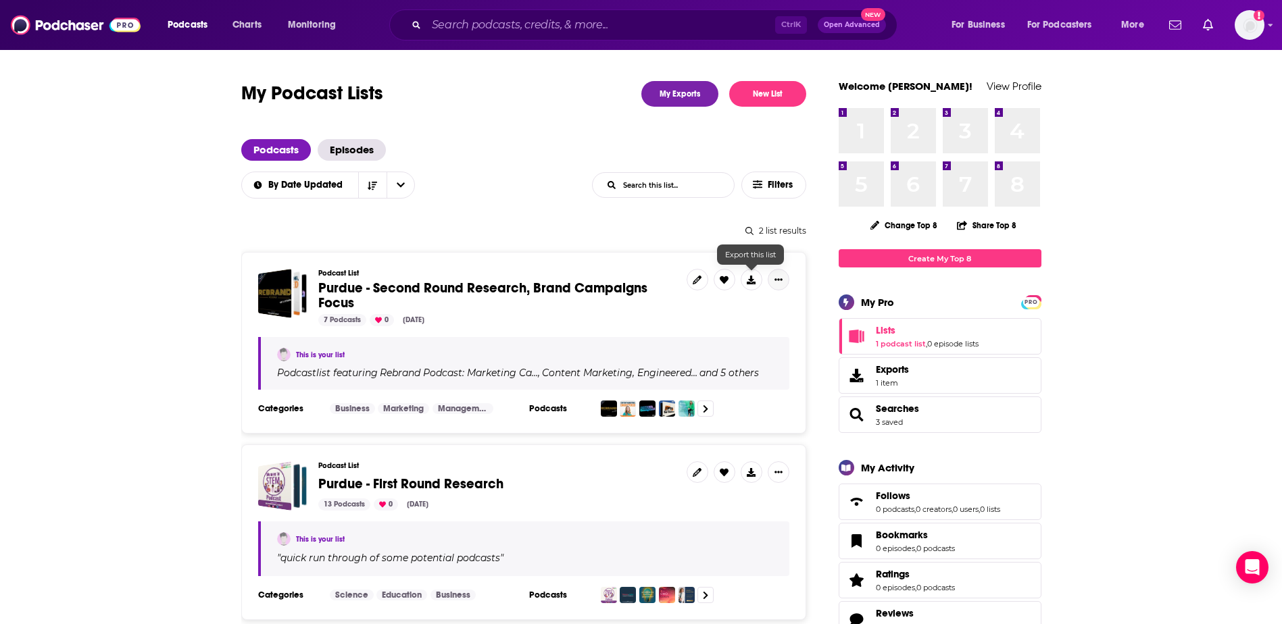
click at [780, 278] on icon "Show More Button" at bounding box center [778, 280] width 8 height 8
click at [694, 383] on button "Share" at bounding box center [733, 386] width 130 height 25
click at [774, 332] on icon "Show additional menu" at bounding box center [783, 333] width 27 height 11
